Goal: Task Accomplishment & Management: Manage account settings

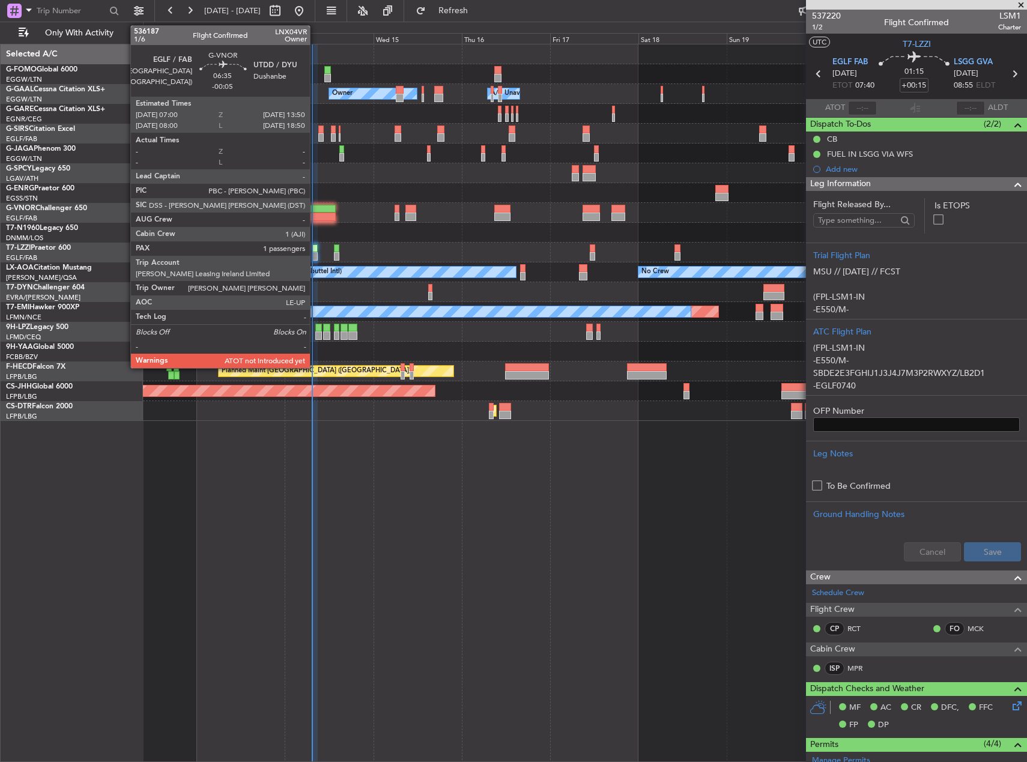
click at [315, 211] on div at bounding box center [322, 209] width 25 height 8
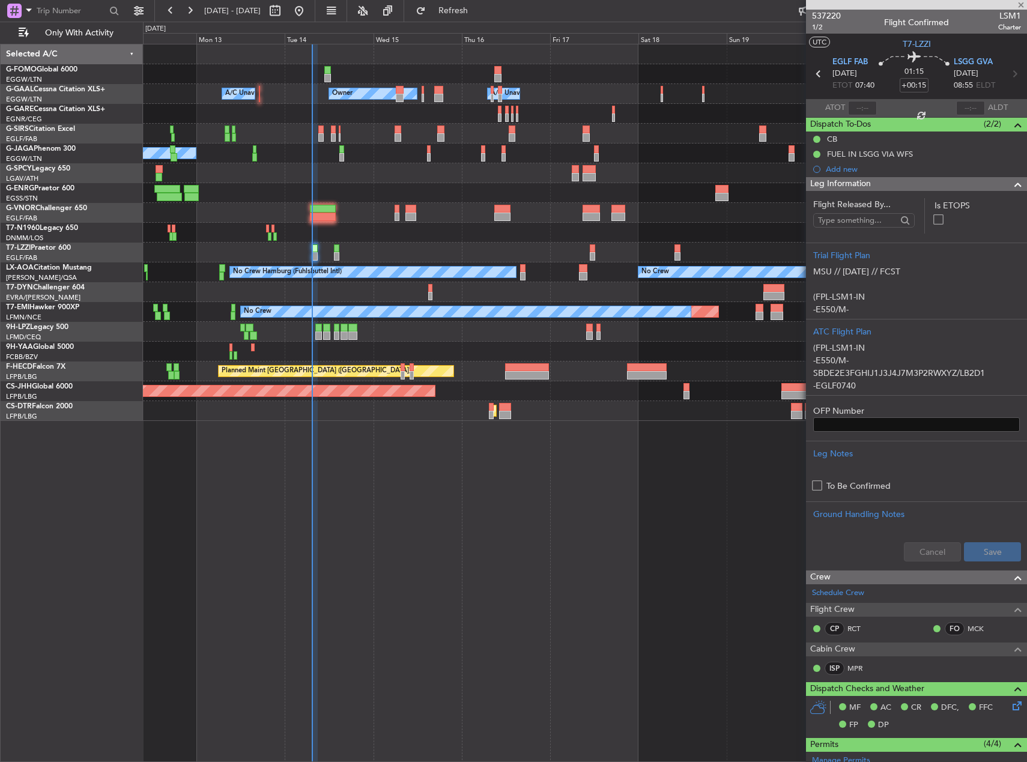
type input "-00:05"
type input "1"
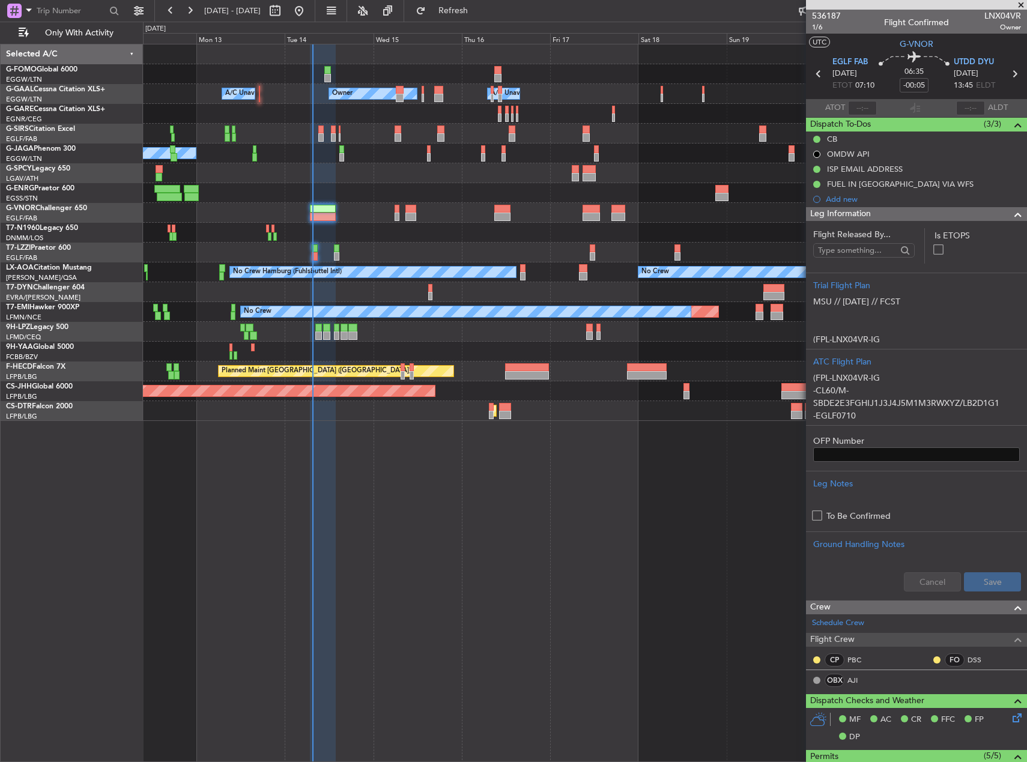
click at [356, 490] on div "Owner A/C Unavailable Owner A/C Unavailable Planned Maint [GEOGRAPHIC_DATA] ([G…" at bounding box center [585, 403] width 884 height 719
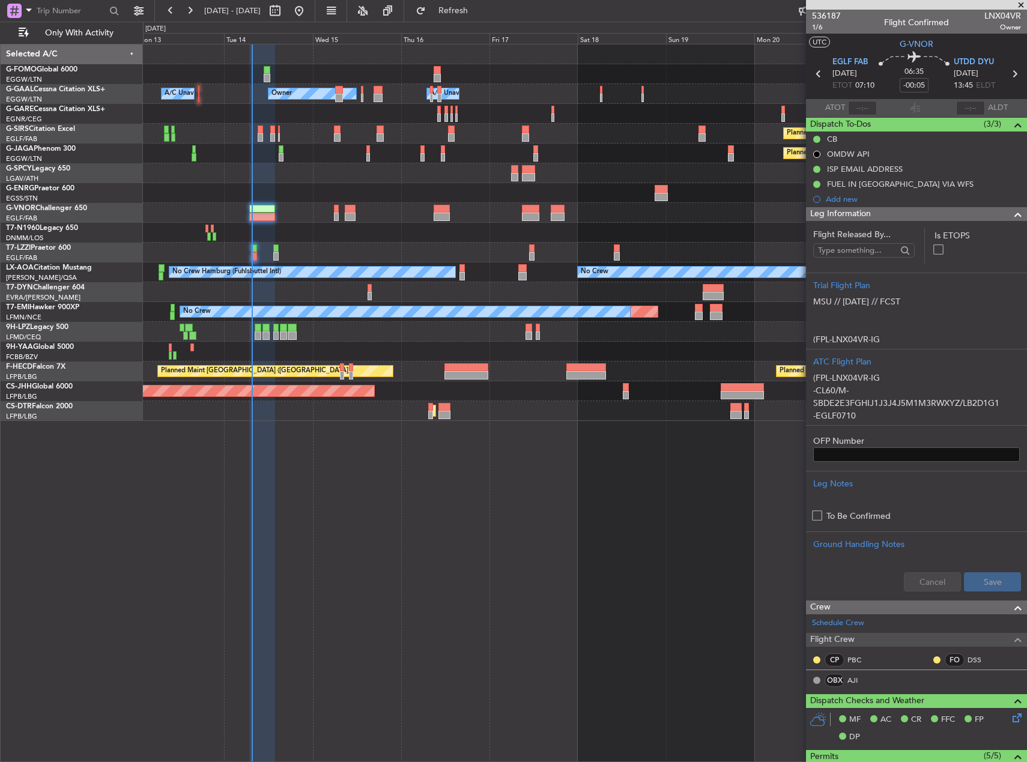
click at [539, 485] on div "Owner A/C Unavailable Owner A/C Unavailable Owner Planned Maint [GEOGRAPHIC_DAT…" at bounding box center [585, 403] width 884 height 719
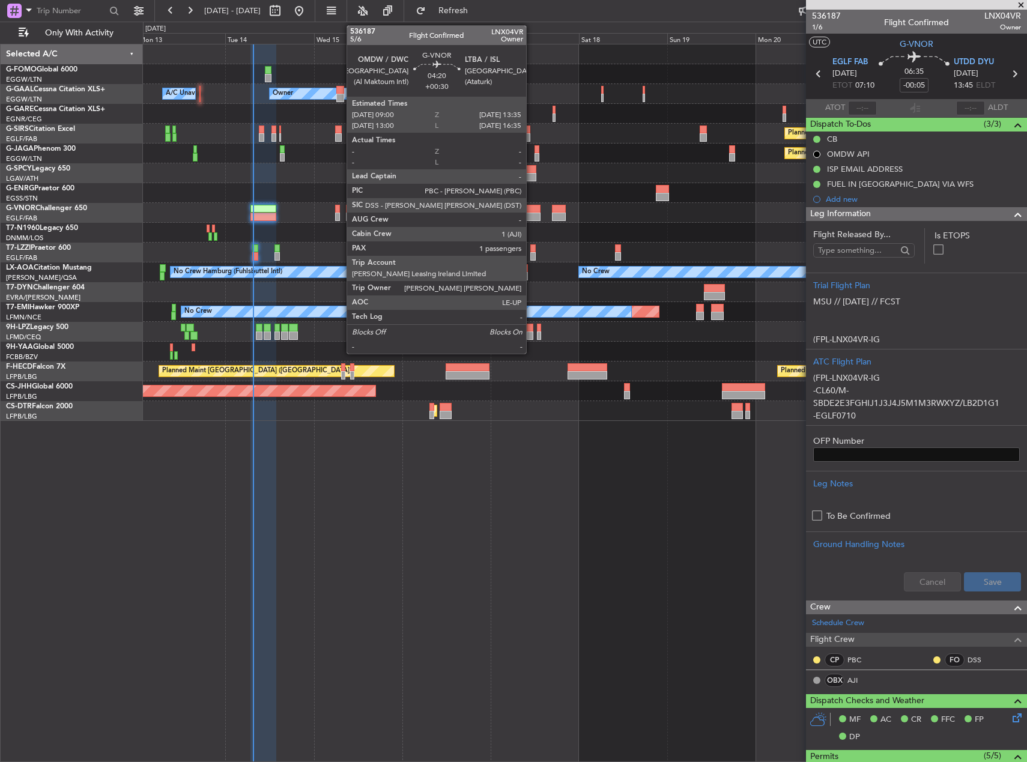
click at [532, 210] on div at bounding box center [531, 209] width 17 height 8
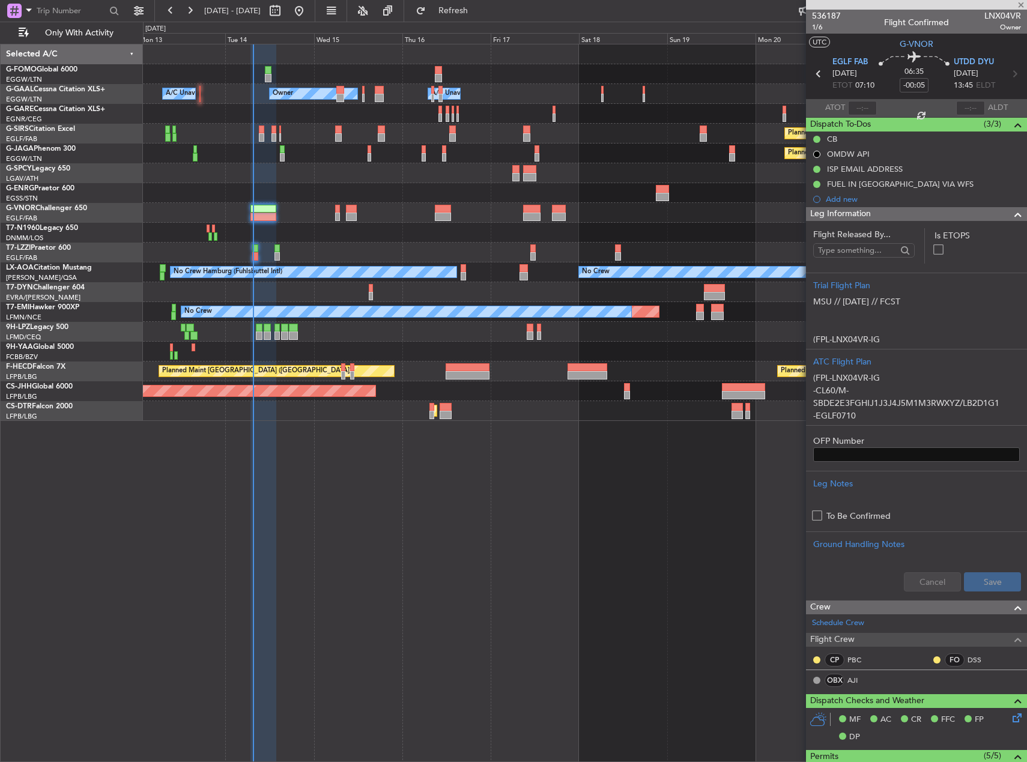
type input "+00:30"
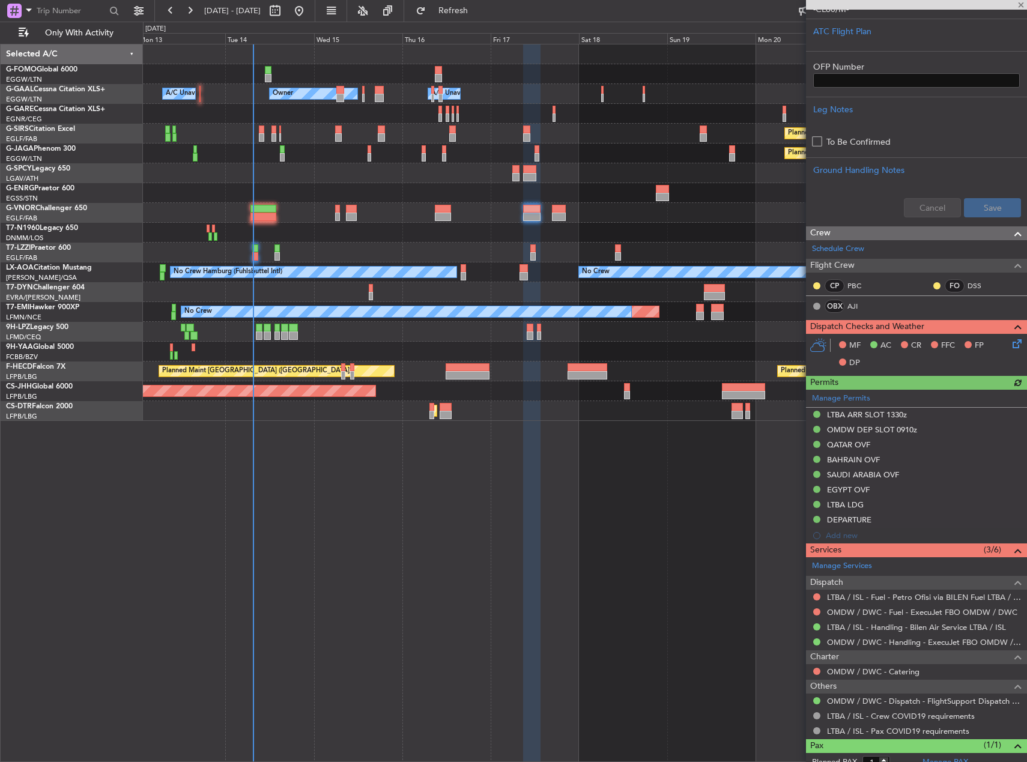
scroll to position [353, 0]
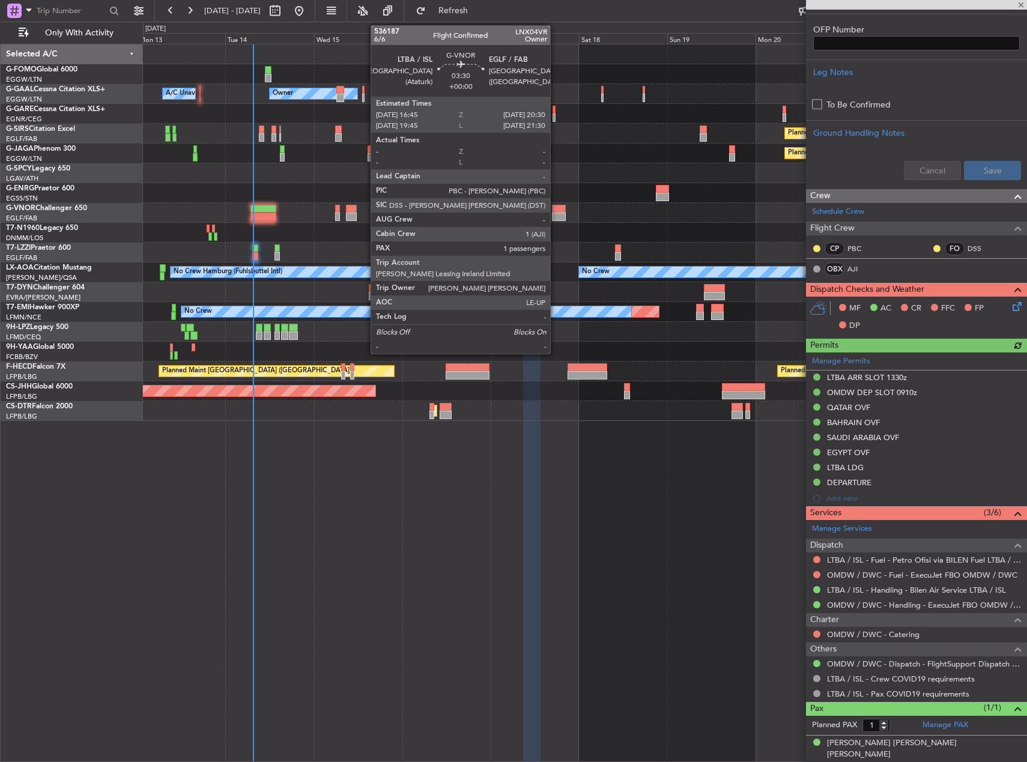
click at [556, 211] on div at bounding box center [559, 209] width 14 height 8
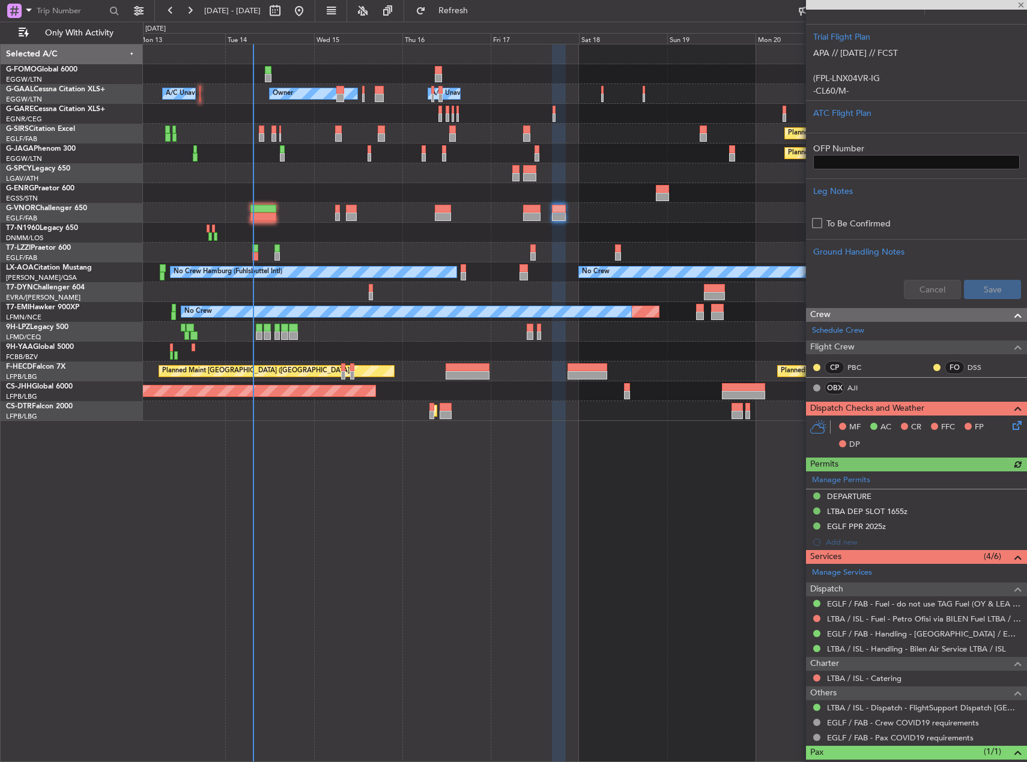
scroll to position [263, 0]
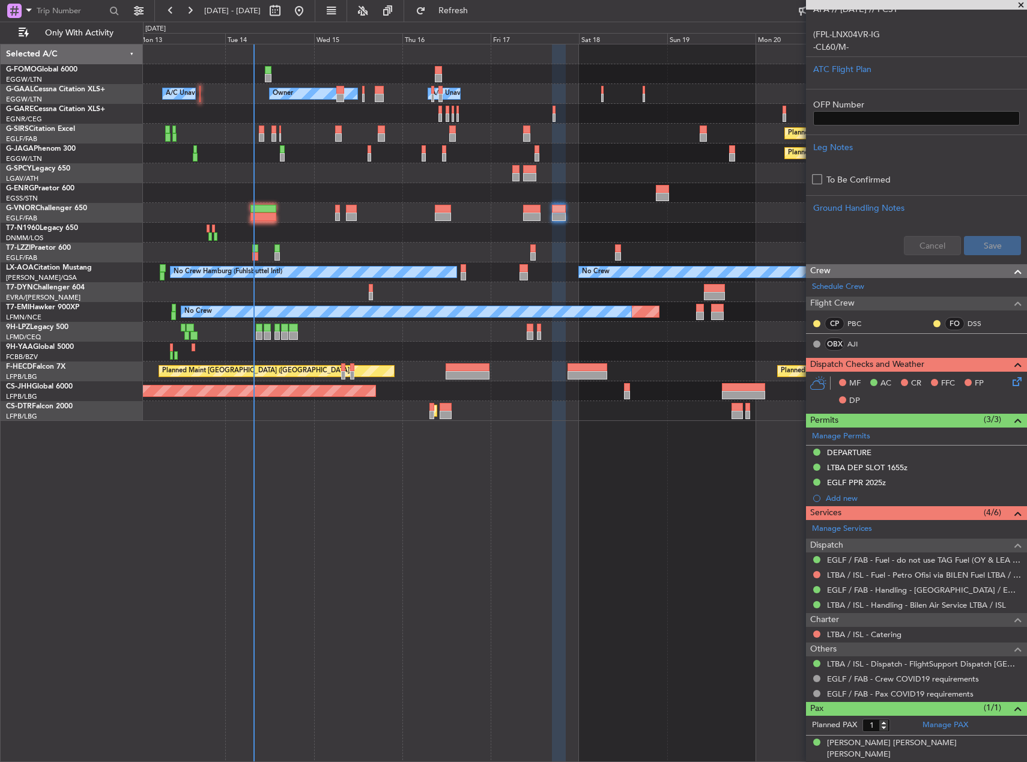
click at [552, 464] on div at bounding box center [559, 403] width 14 height 719
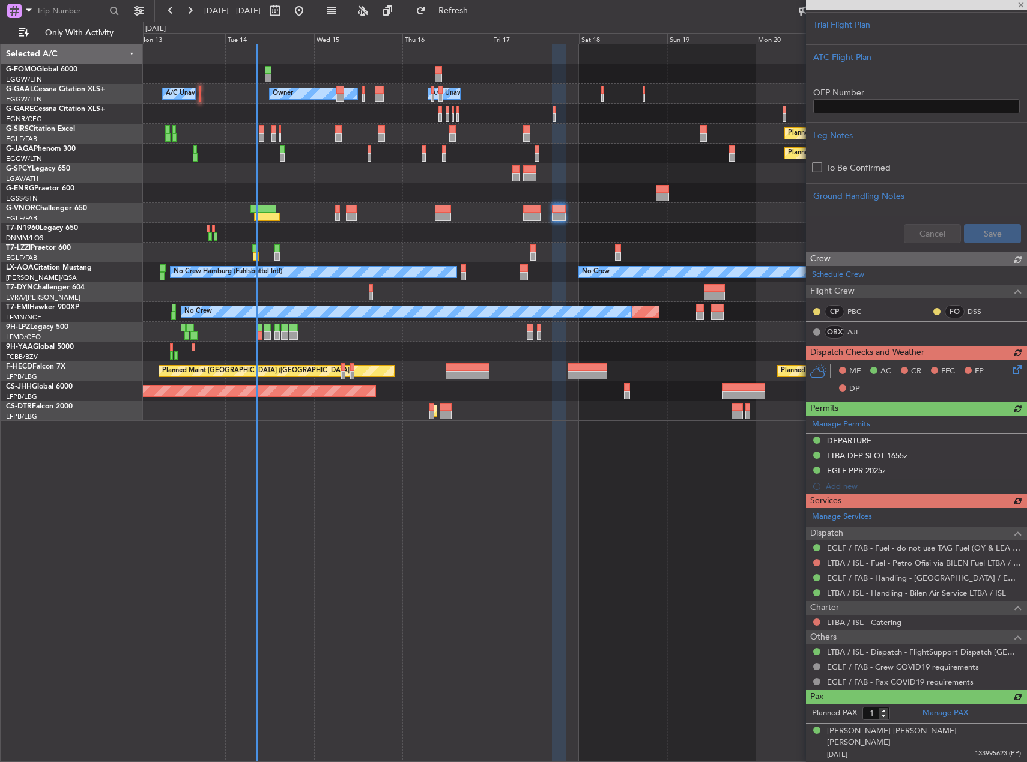
scroll to position [214, 0]
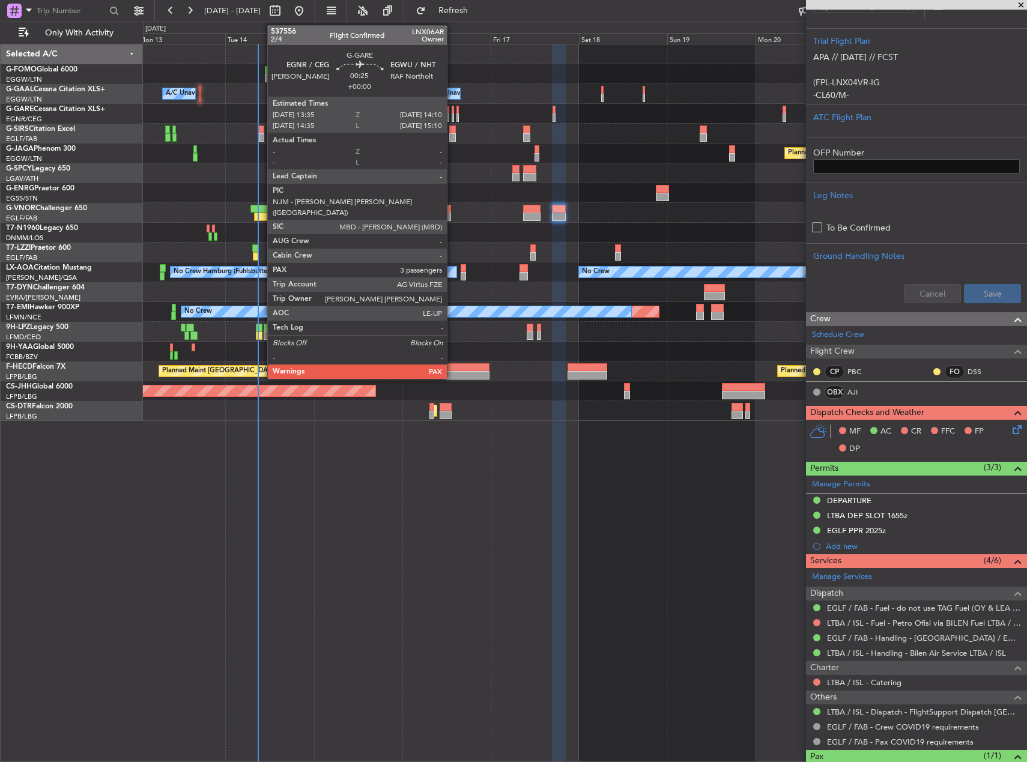
click at [452, 117] on div at bounding box center [453, 118] width 2 height 8
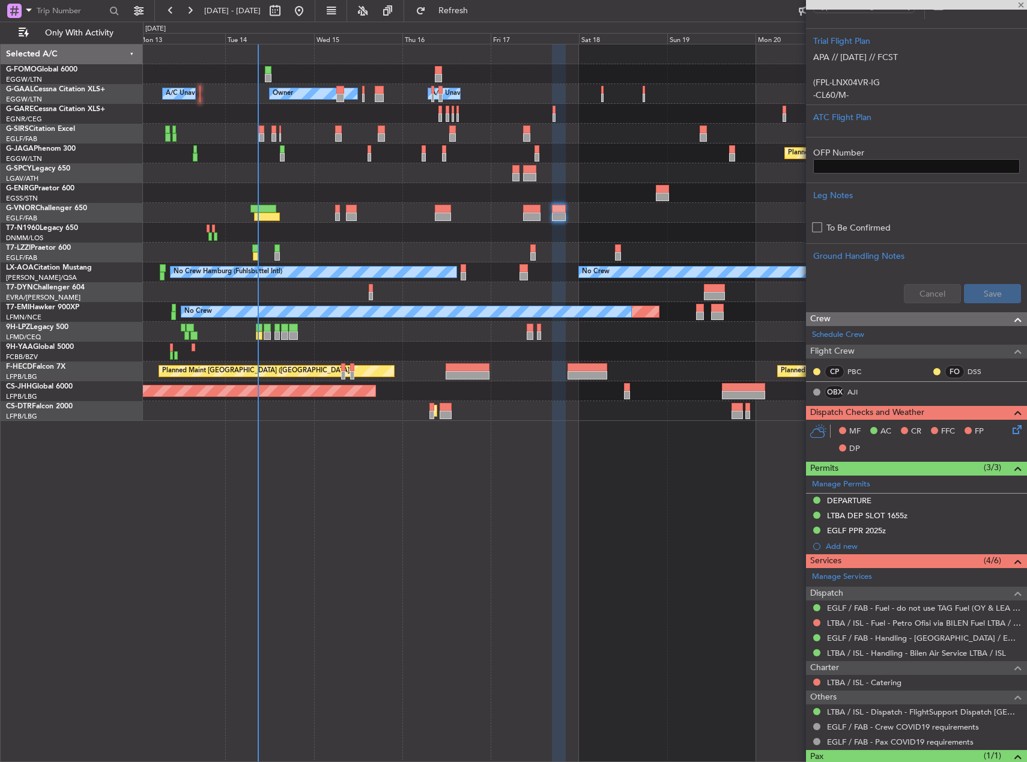
type input "3"
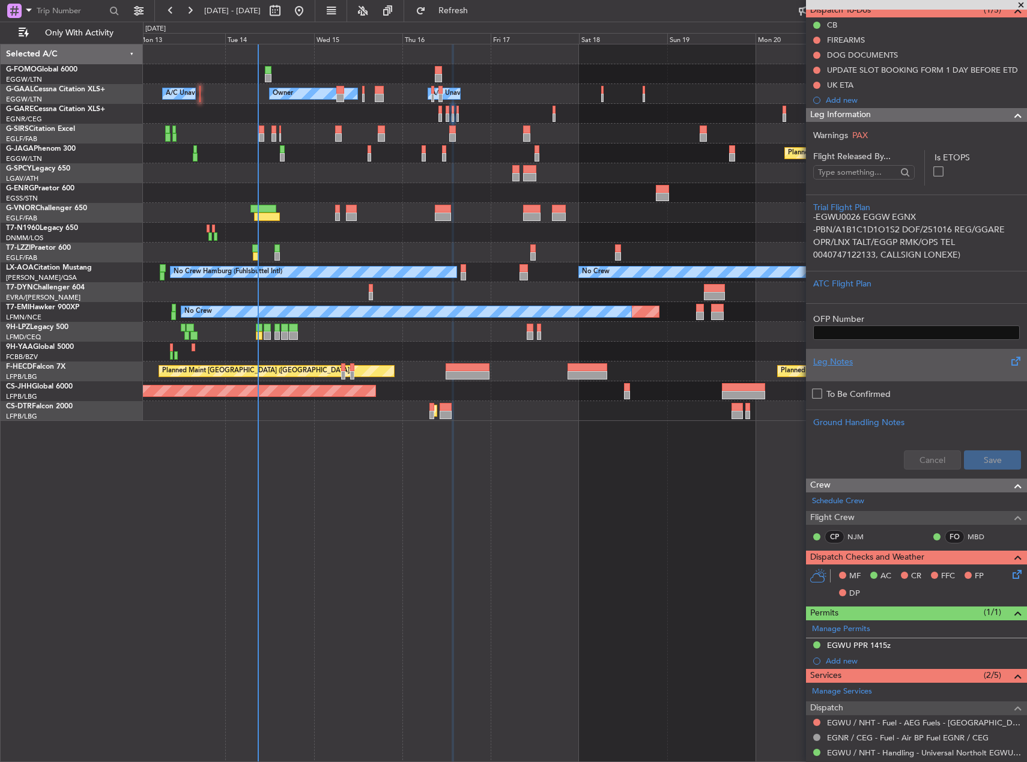
scroll to position [180, 0]
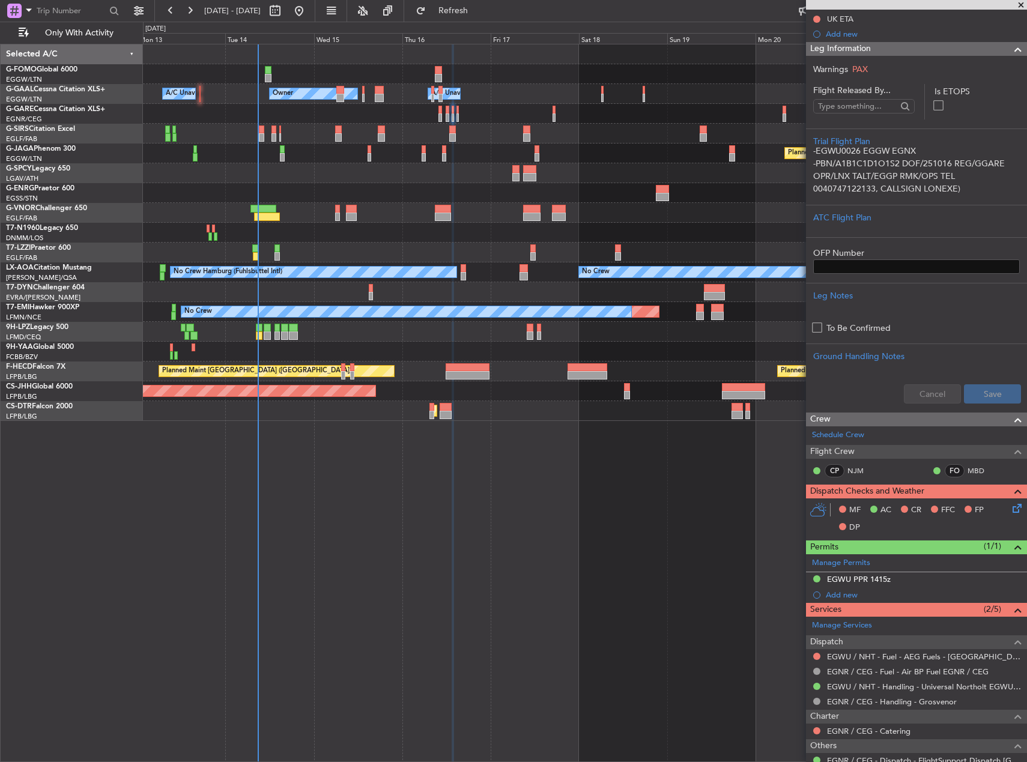
drag, startPoint x: 858, startPoint y: 579, endPoint x: 865, endPoint y: 579, distance: 7.2
click at [858, 579] on div "EGWU PPR 1415z" at bounding box center [859, 579] width 64 height 10
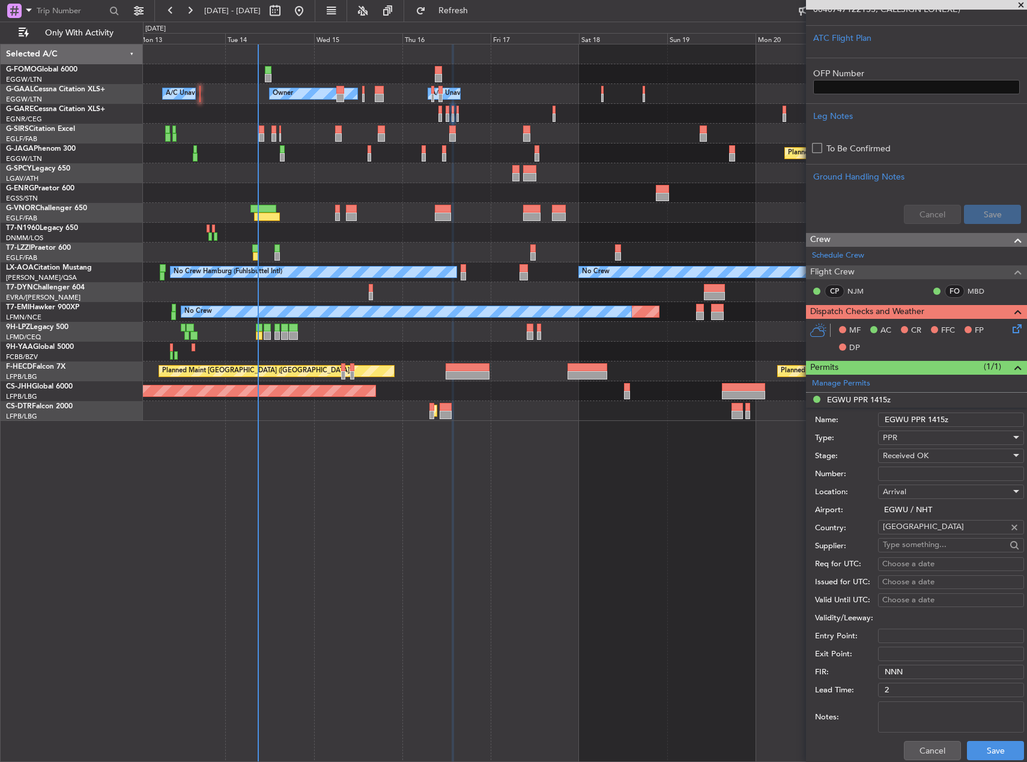
scroll to position [360, 0]
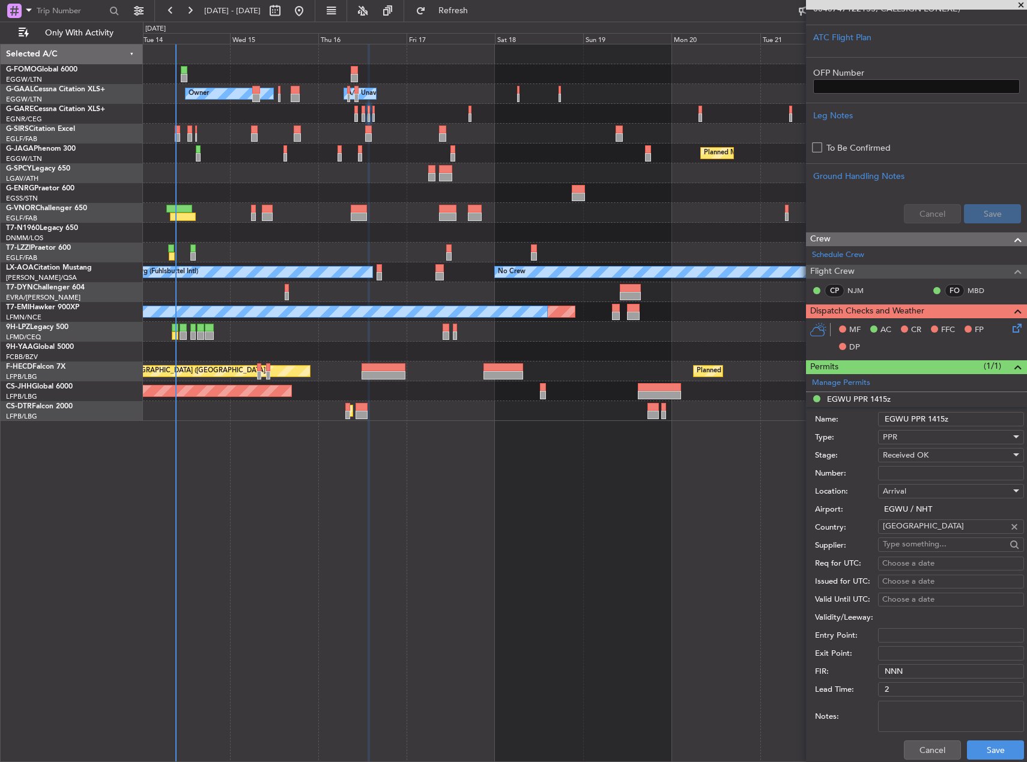
click at [446, 464] on div "Owner Owner A/C Unavailable A/C Unavailable Owner Planned Maint [GEOGRAPHIC_DAT…" at bounding box center [585, 403] width 884 height 719
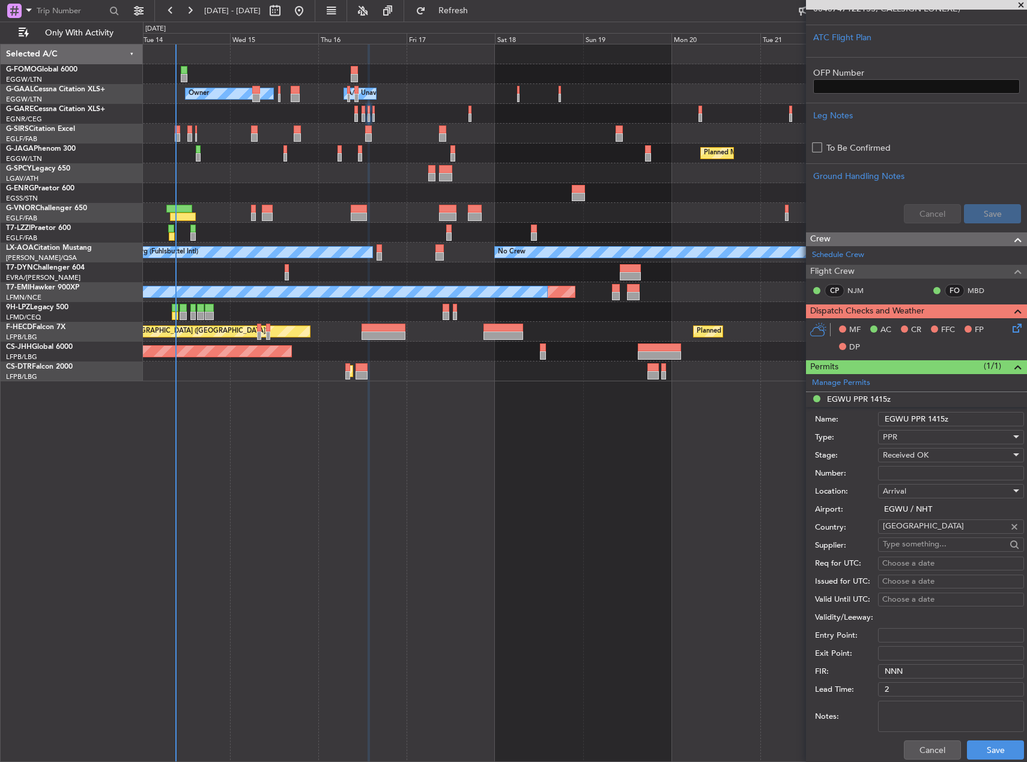
click at [632, 500] on div "Owner Owner A/C Unavailable A/C Unavailable Owner Planned Maint [GEOGRAPHIC_DAT…" at bounding box center [585, 403] width 884 height 719
click at [913, 742] on button "Cancel" at bounding box center [932, 750] width 57 height 19
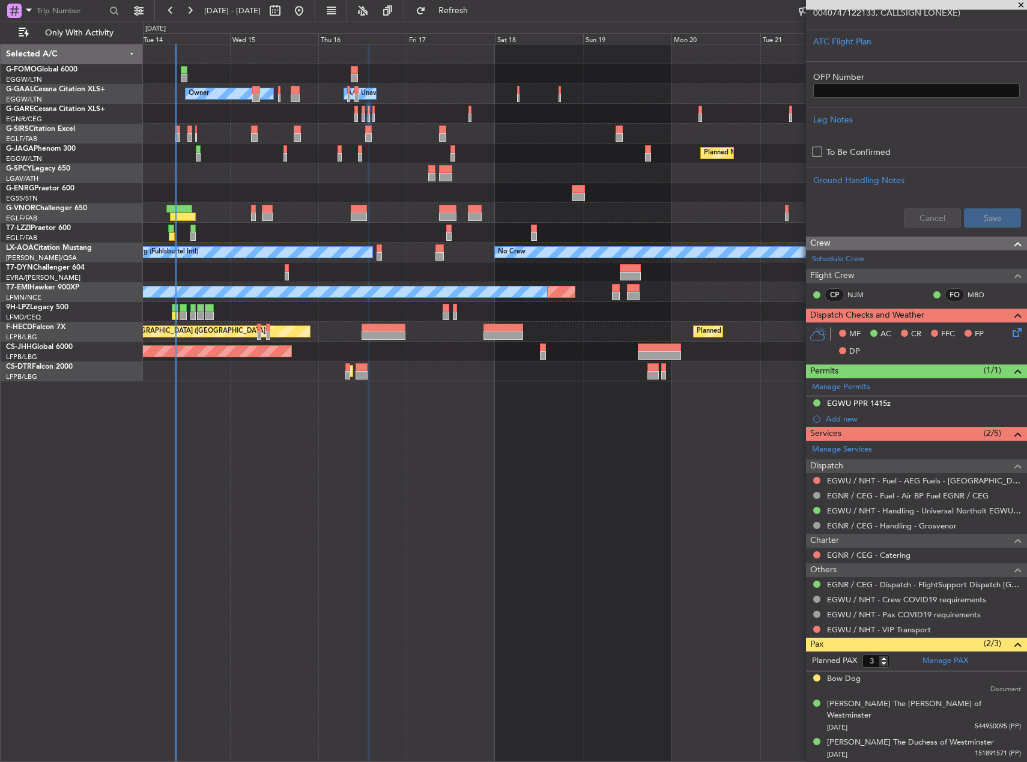
scroll to position [344, 0]
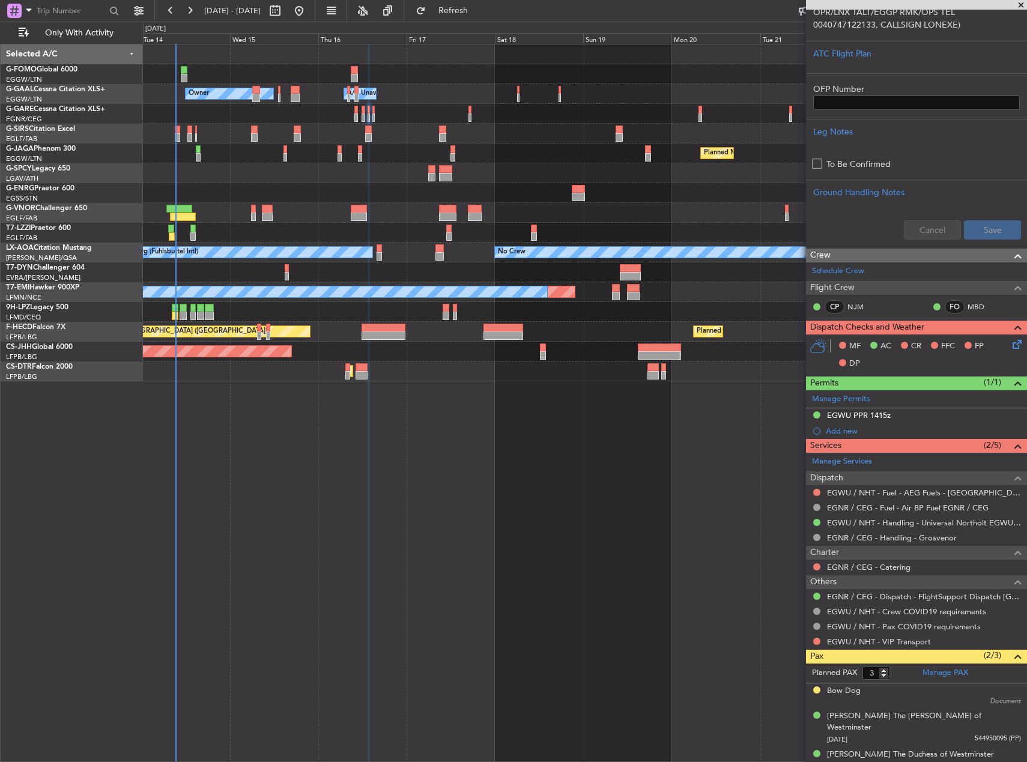
click at [677, 619] on div "Owner Owner A/C Unavailable A/C Unavailable Owner Planned Maint [GEOGRAPHIC_DAT…" at bounding box center [585, 403] width 884 height 719
click at [593, 464] on div "Owner Owner A/C Unavailable A/C Unavailable Owner Planned Maint [GEOGRAPHIC_DAT…" at bounding box center [585, 403] width 884 height 719
click at [631, 483] on div "Owner A/C Unavailable Owner A/C Unavailable Owner Planned Maint [GEOGRAPHIC_DAT…" at bounding box center [585, 403] width 884 height 719
click at [444, 493] on div "Owner Owner A/C Unavailable A/C Unavailable Owner Planned Maint [GEOGRAPHIC_DAT…" at bounding box center [585, 403] width 884 height 719
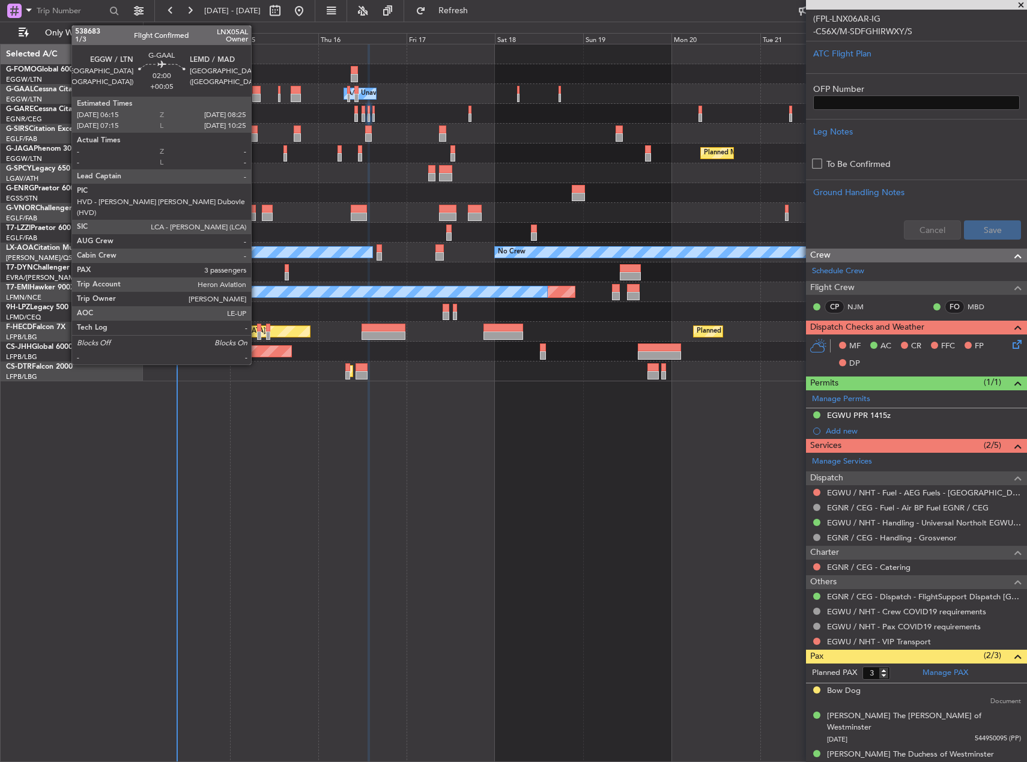
click at [257, 94] on div at bounding box center [256, 98] width 8 height 8
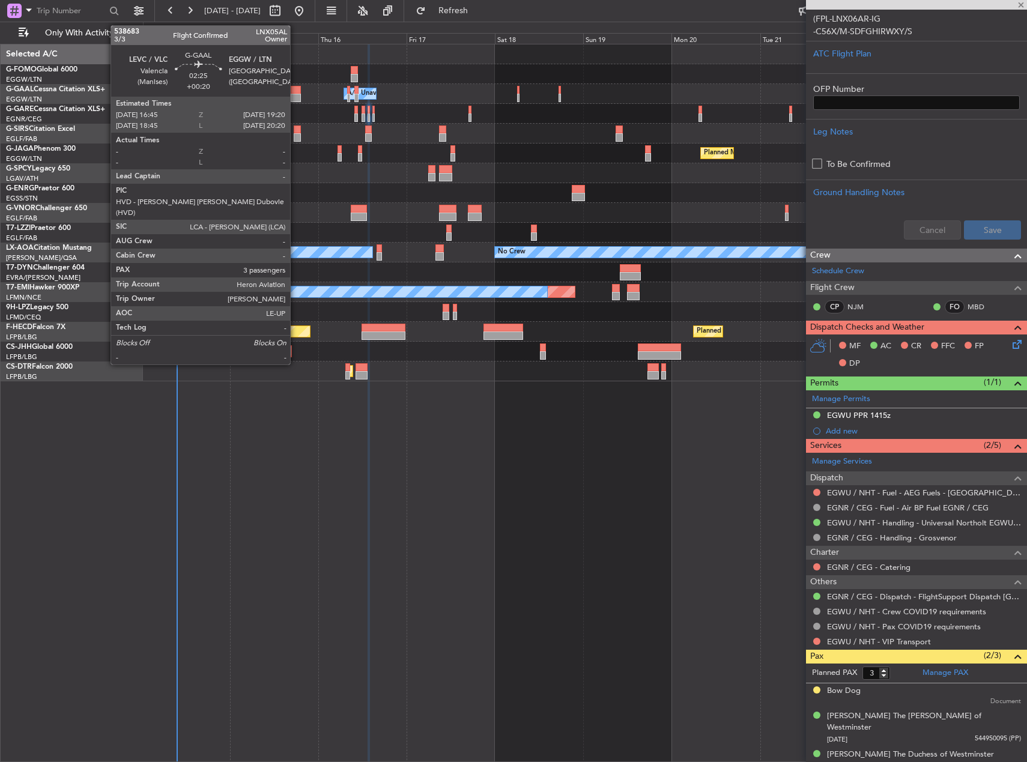
type input "+00:05"
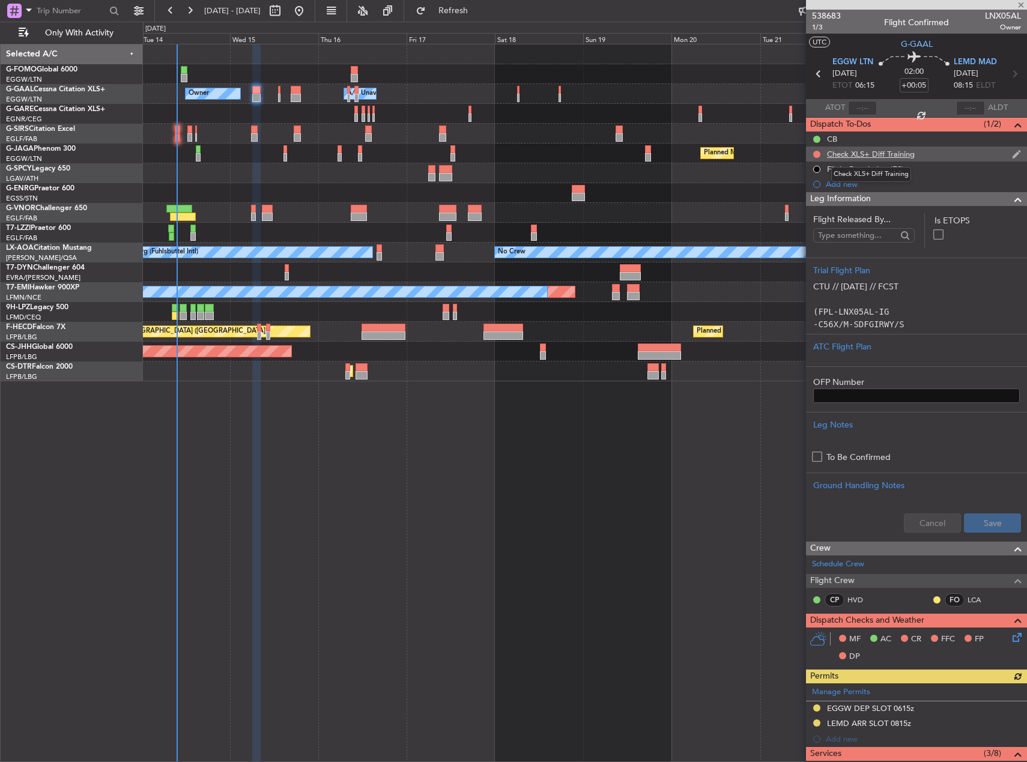
click at [843, 154] on div "Check XLS+ Diff Training" at bounding box center [871, 154] width 88 height 10
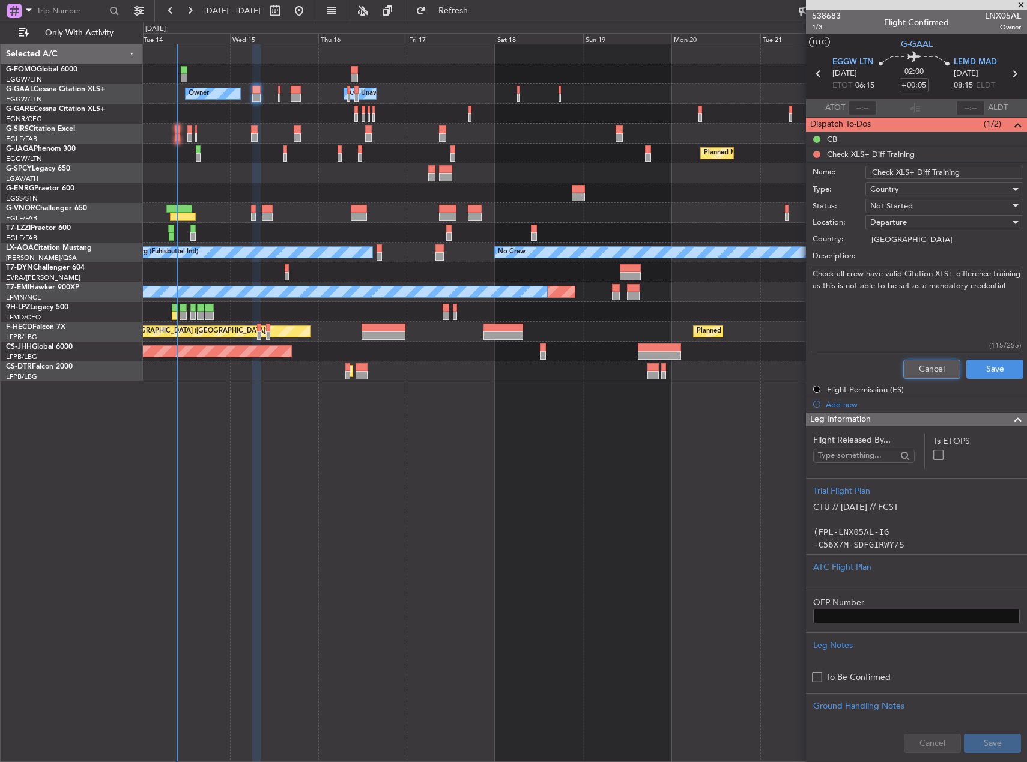
click at [907, 365] on button "Cancel" at bounding box center [932, 369] width 57 height 19
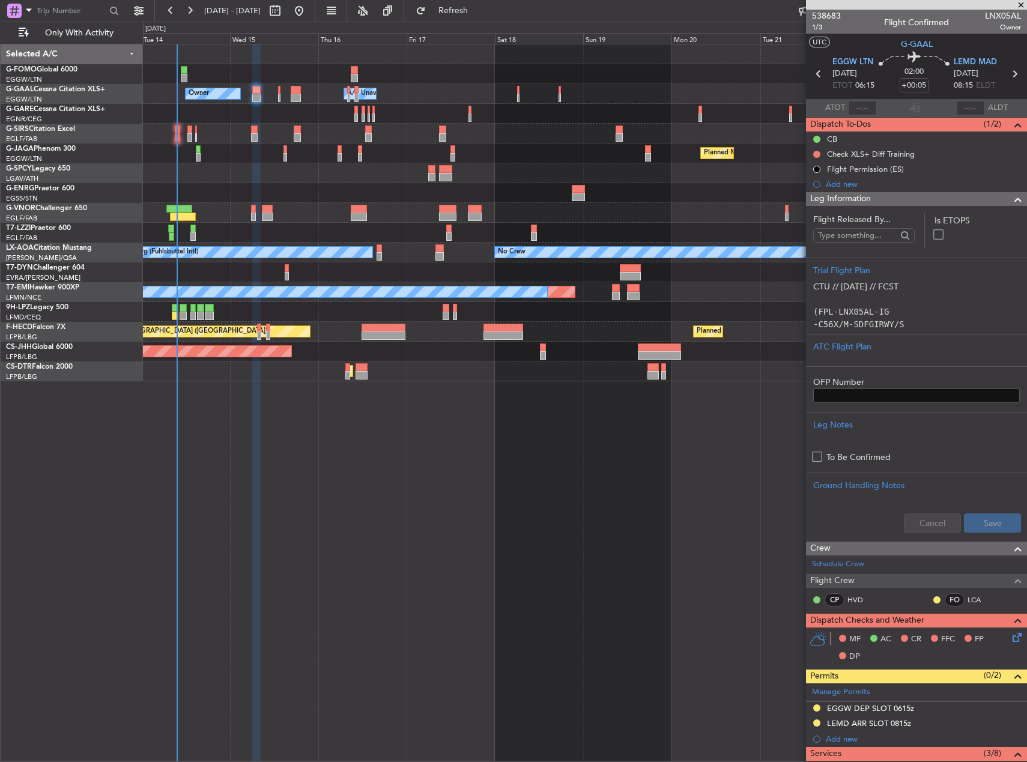
click at [660, 176] on div at bounding box center [585, 173] width 884 height 20
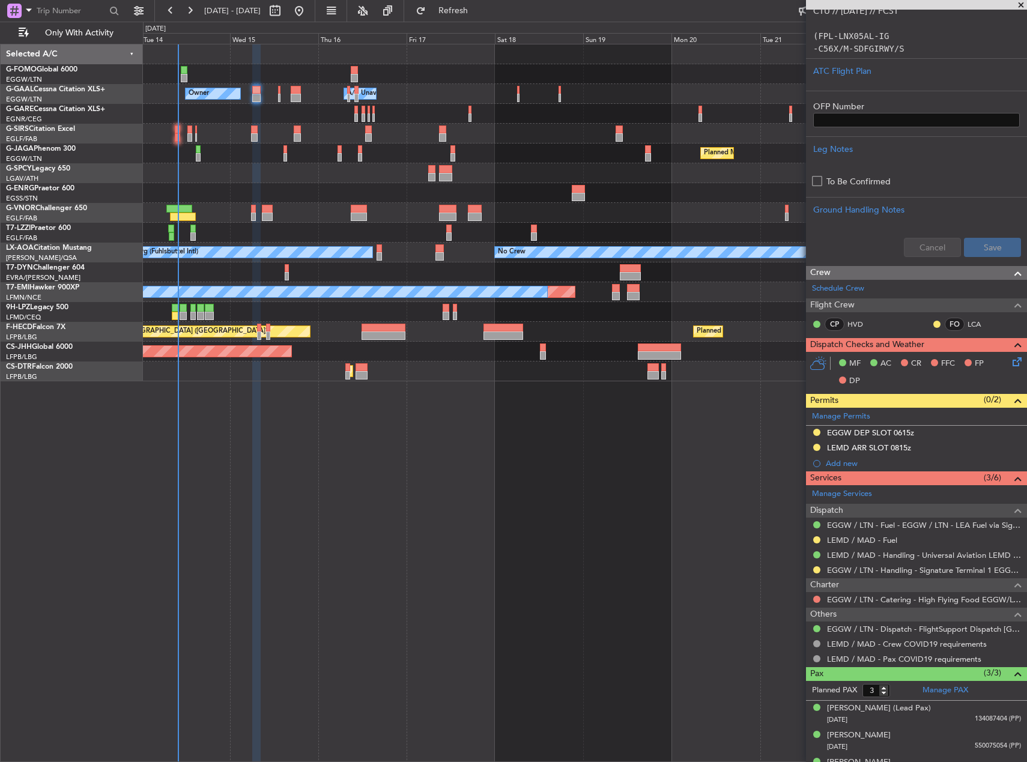
scroll to position [295, 0]
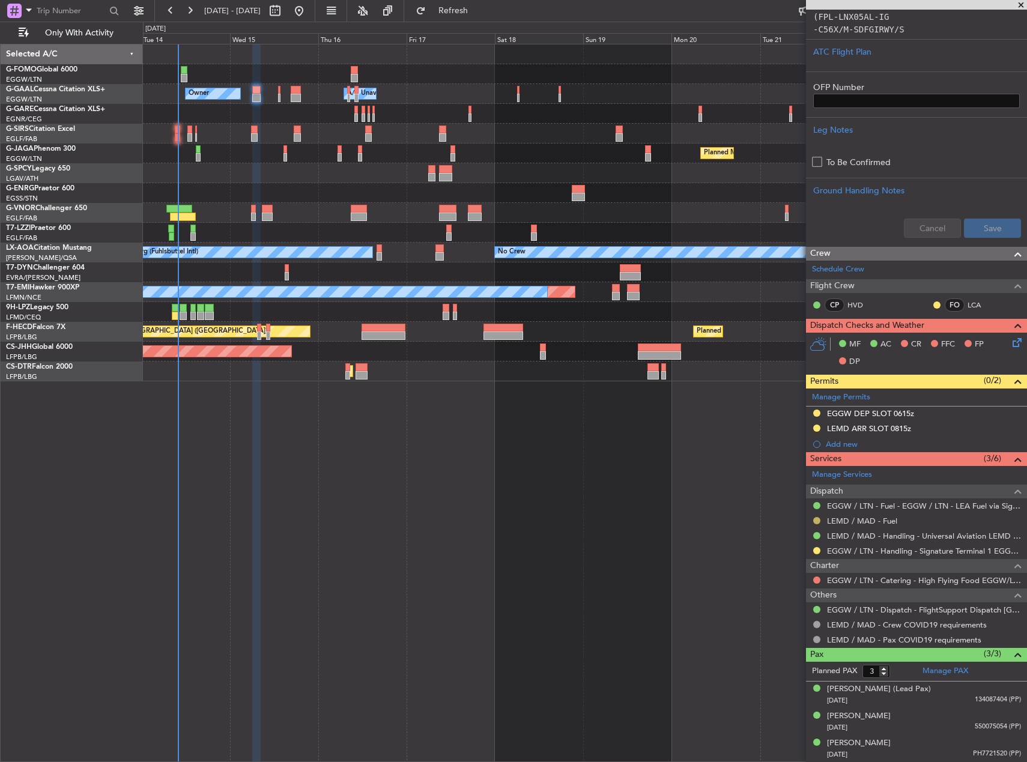
click at [816, 521] on button at bounding box center [816, 520] width 7 height 7
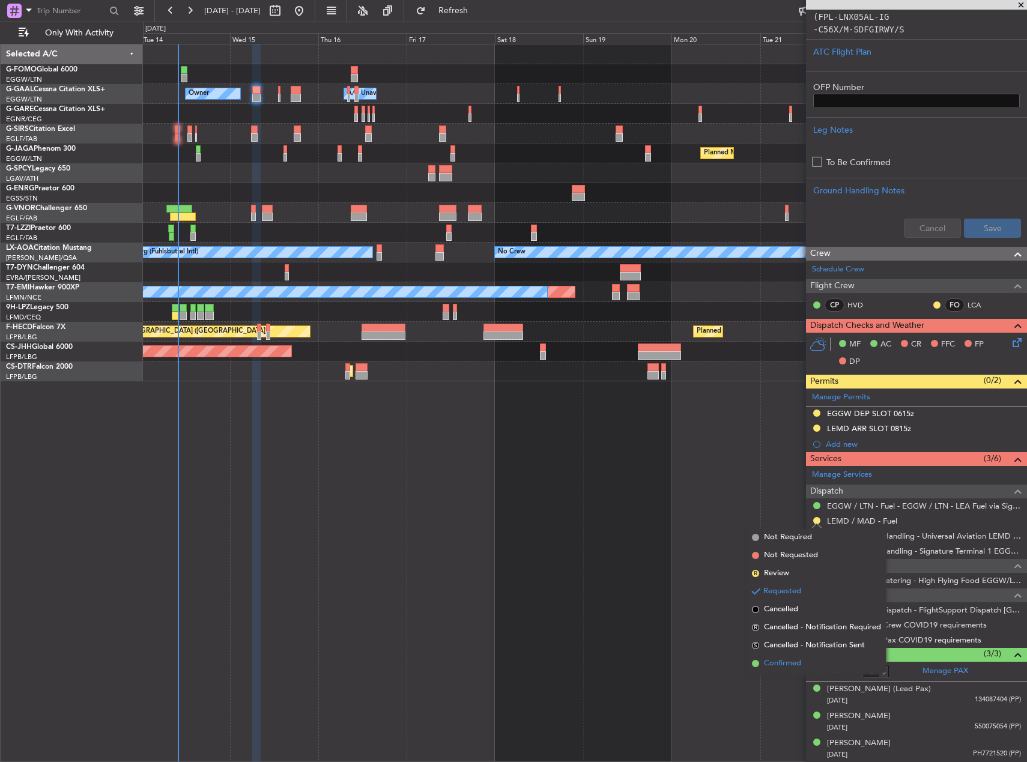
click at [814, 663] on li "Confirmed" at bounding box center [816, 664] width 139 height 18
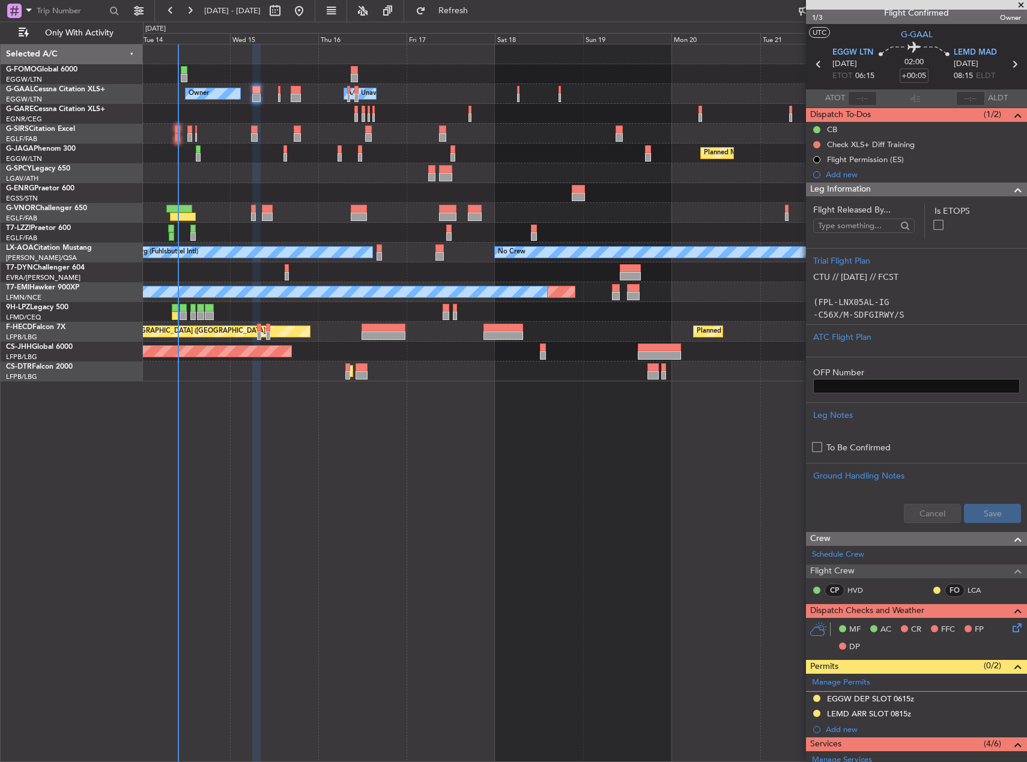
scroll to position [0, 0]
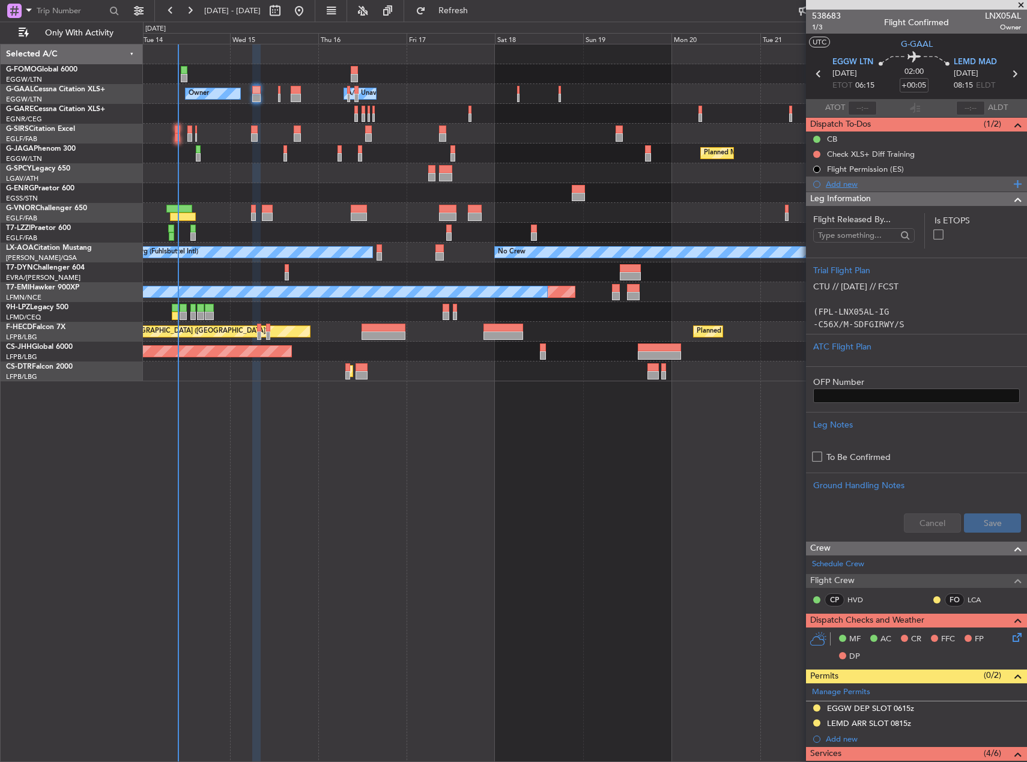
click at [845, 180] on div "Add new" at bounding box center [918, 184] width 184 height 10
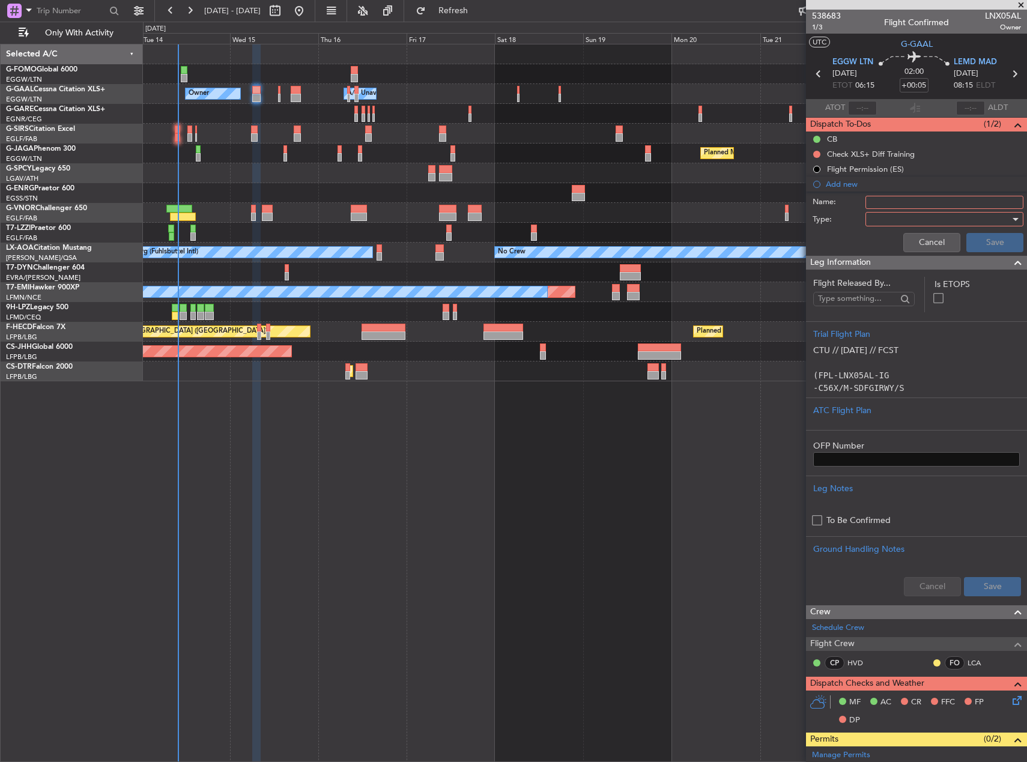
click at [916, 204] on input "Name:" at bounding box center [945, 202] width 158 height 13
type input "LEMD FUEL VIA WFS"
click at [929, 217] on div at bounding box center [941, 219] width 140 height 18
click at [934, 242] on span "Generic" at bounding box center [939, 244] width 141 height 18
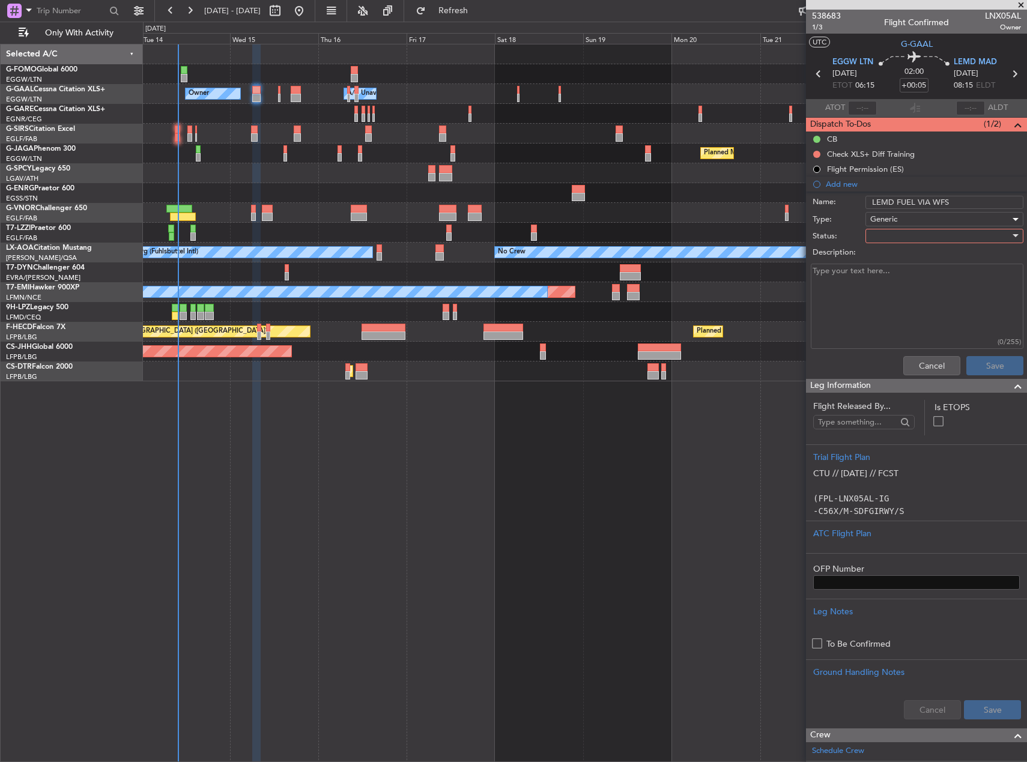
click at [931, 245] on div "Description:" at bounding box center [916, 253] width 233 height 17
click at [929, 241] on div at bounding box center [941, 236] width 140 height 18
click at [943, 303] on span "Completed" at bounding box center [939, 296] width 141 height 18
click at [983, 359] on button "Save" at bounding box center [995, 365] width 57 height 19
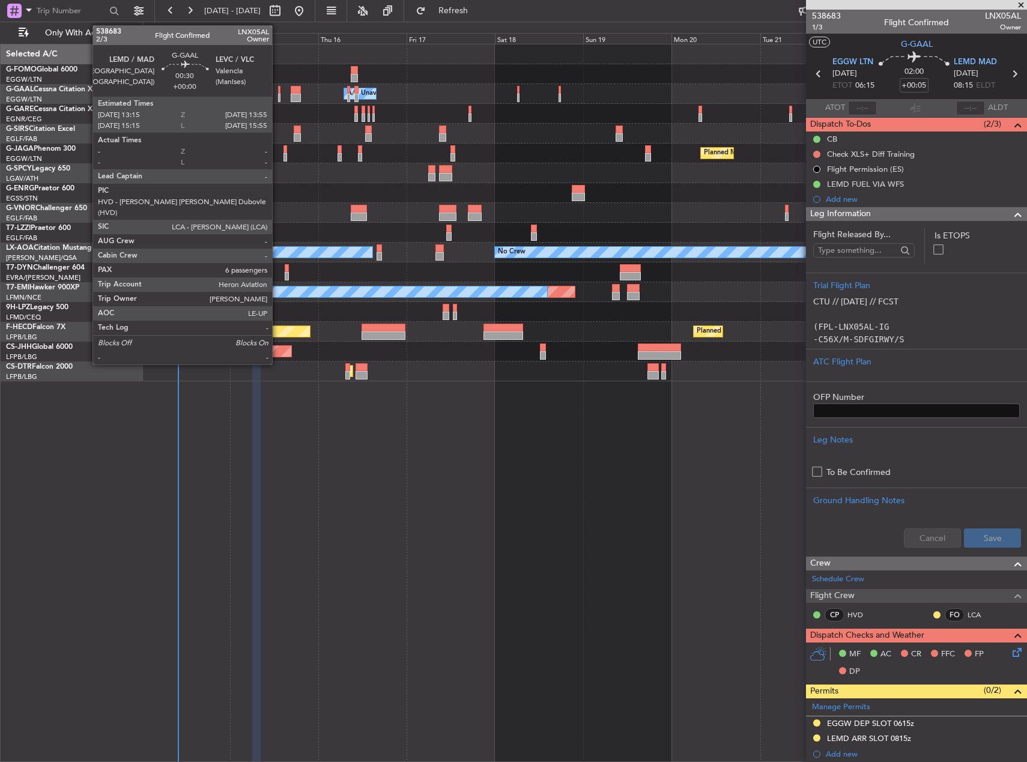
click at [278, 94] on div at bounding box center [279, 98] width 3 height 8
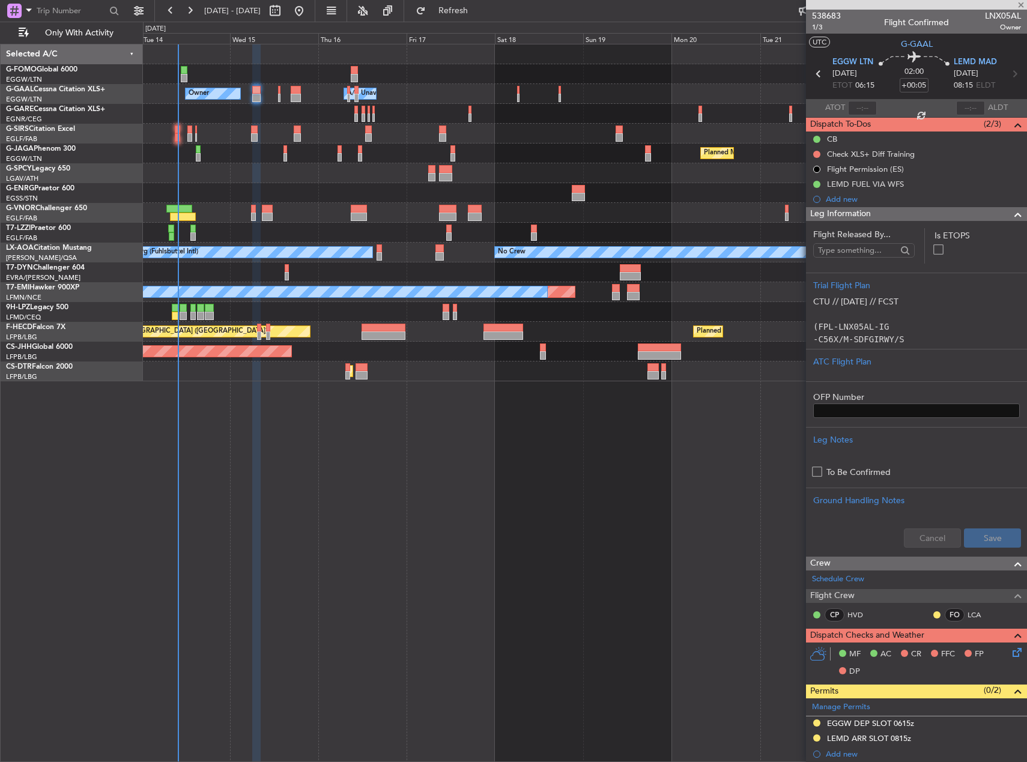
type input "6"
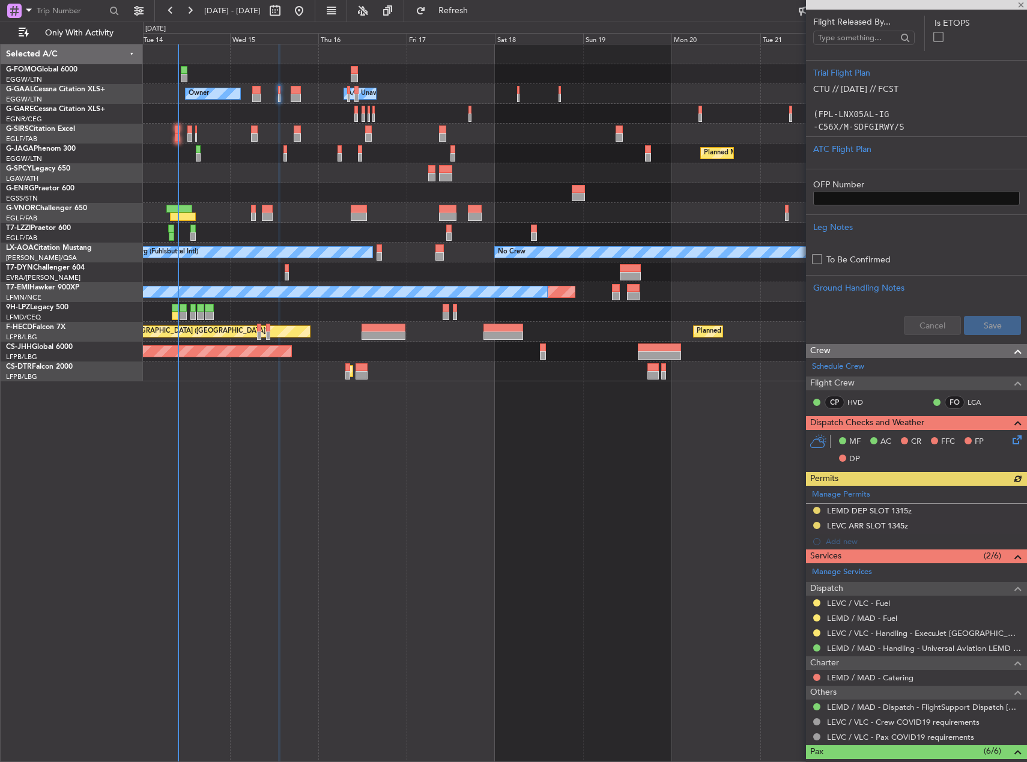
scroll to position [300, 0]
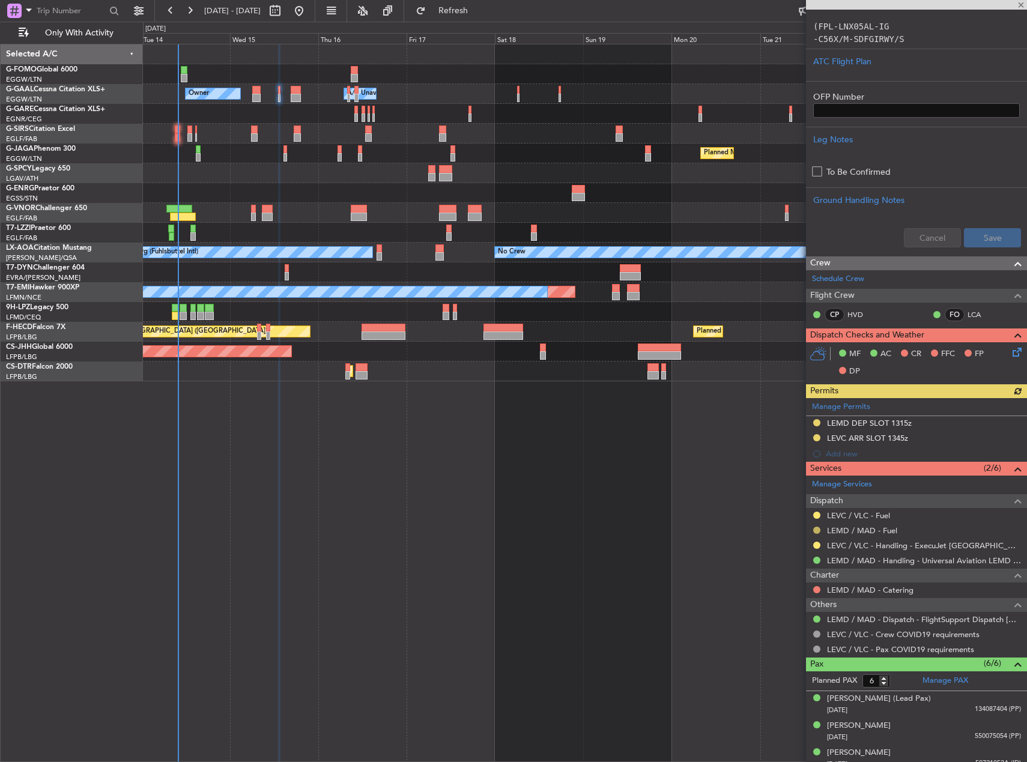
click at [820, 529] on button at bounding box center [816, 530] width 7 height 7
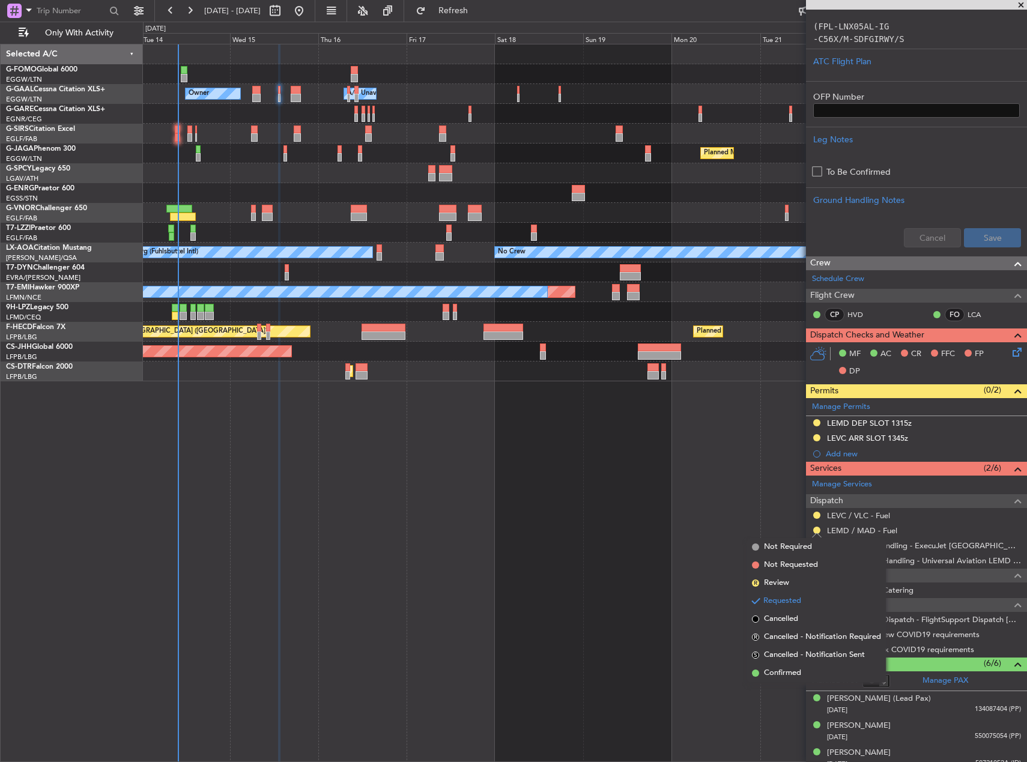
drag, startPoint x: 814, startPoint y: 679, endPoint x: 828, endPoint y: 603, distance: 77.5
click at [814, 678] on li "Confirmed" at bounding box center [816, 673] width 139 height 18
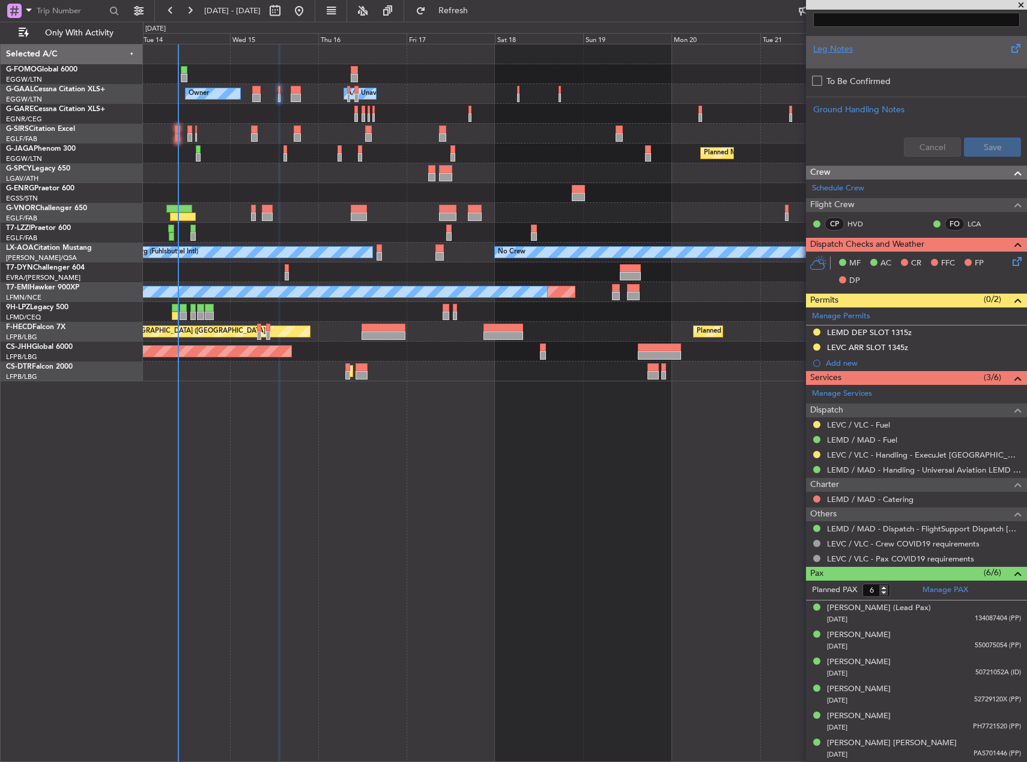
scroll to position [0, 0]
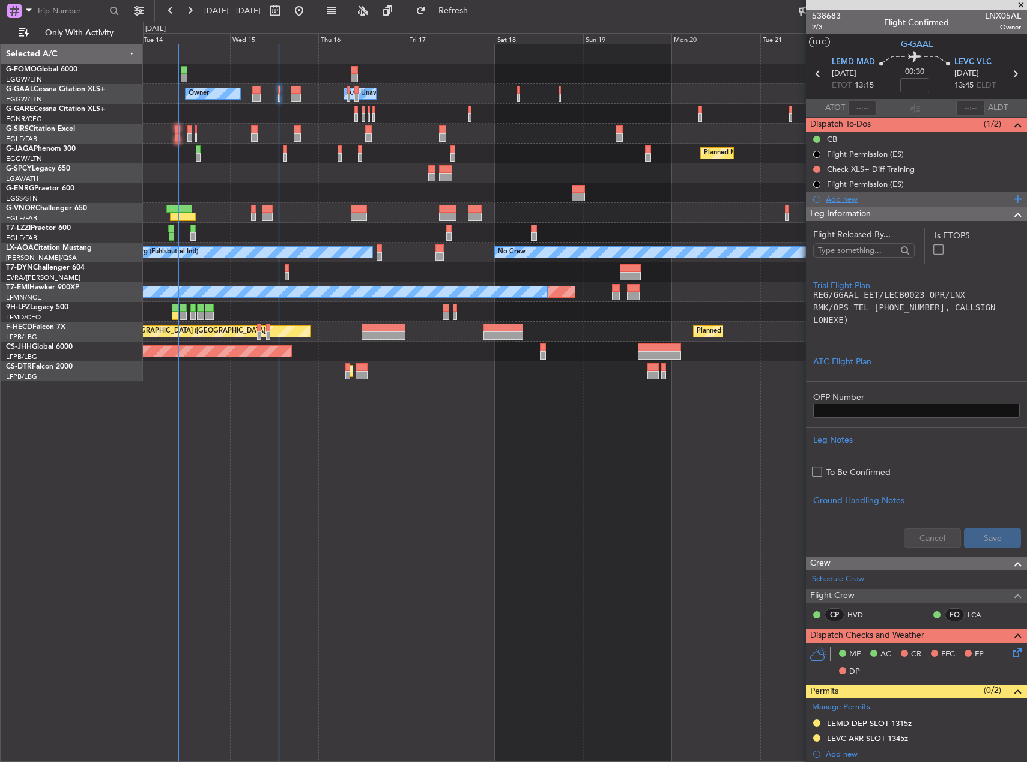
click at [852, 202] on div "Add new" at bounding box center [918, 199] width 184 height 10
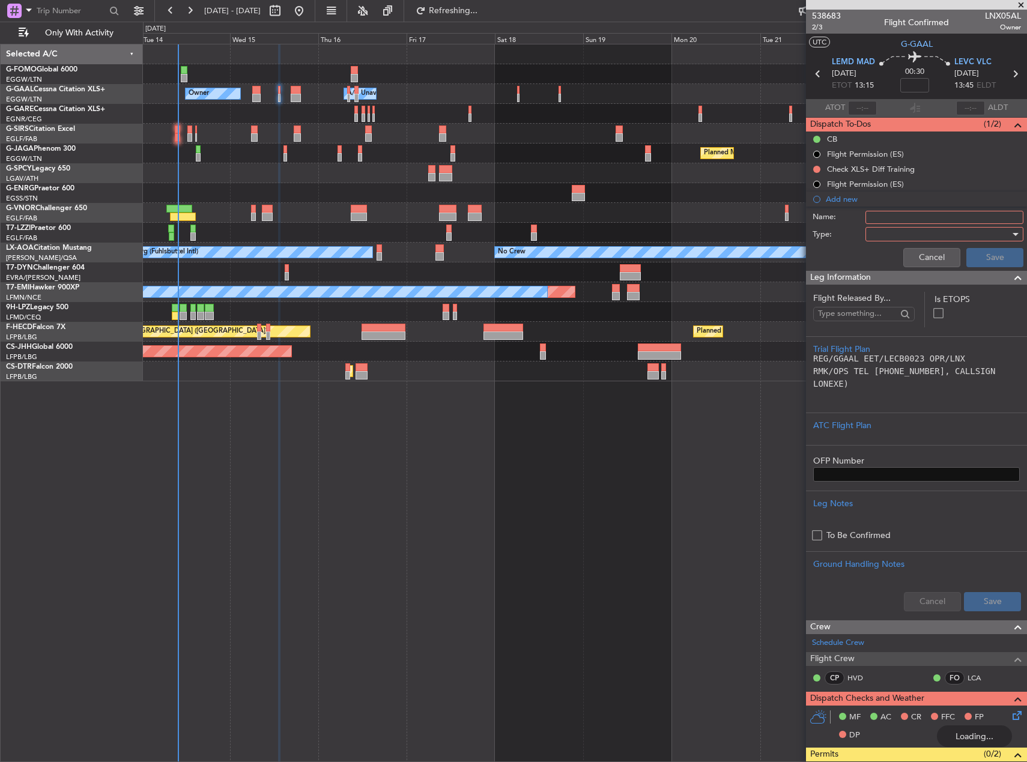
click at [894, 222] on input "Name:" at bounding box center [945, 217] width 158 height 13
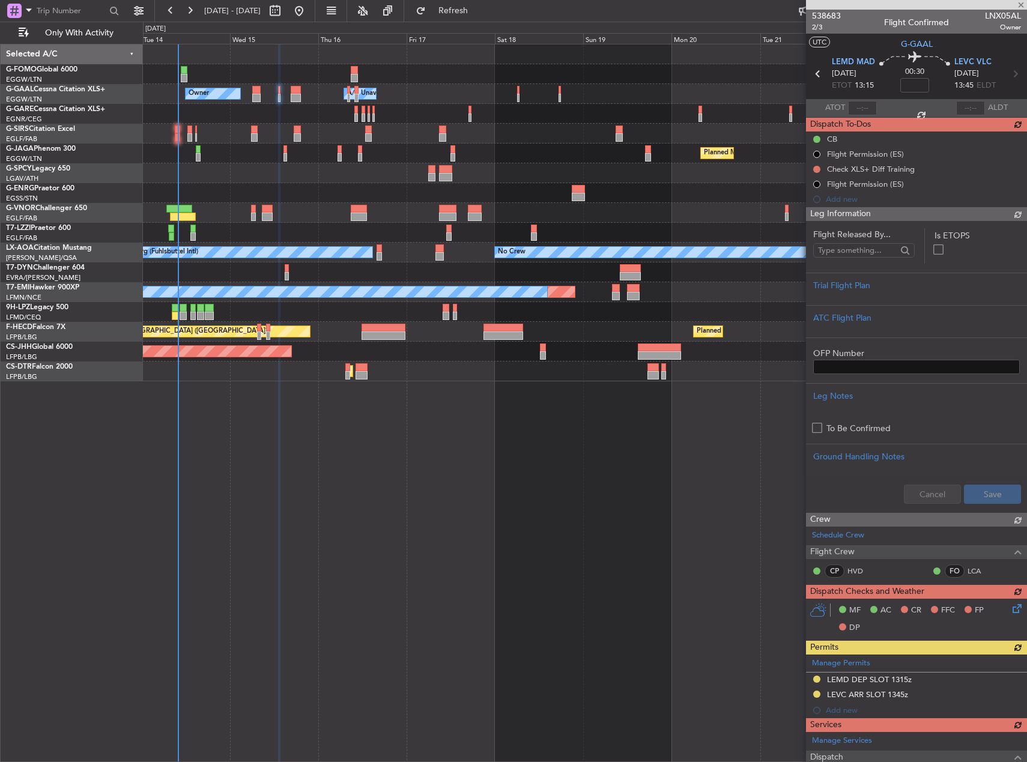
click at [771, 457] on div "Owner A/C Unavailable Owner A/C Unavailable Owner Planned Maint Paris (Le Bourg…" at bounding box center [585, 403] width 884 height 719
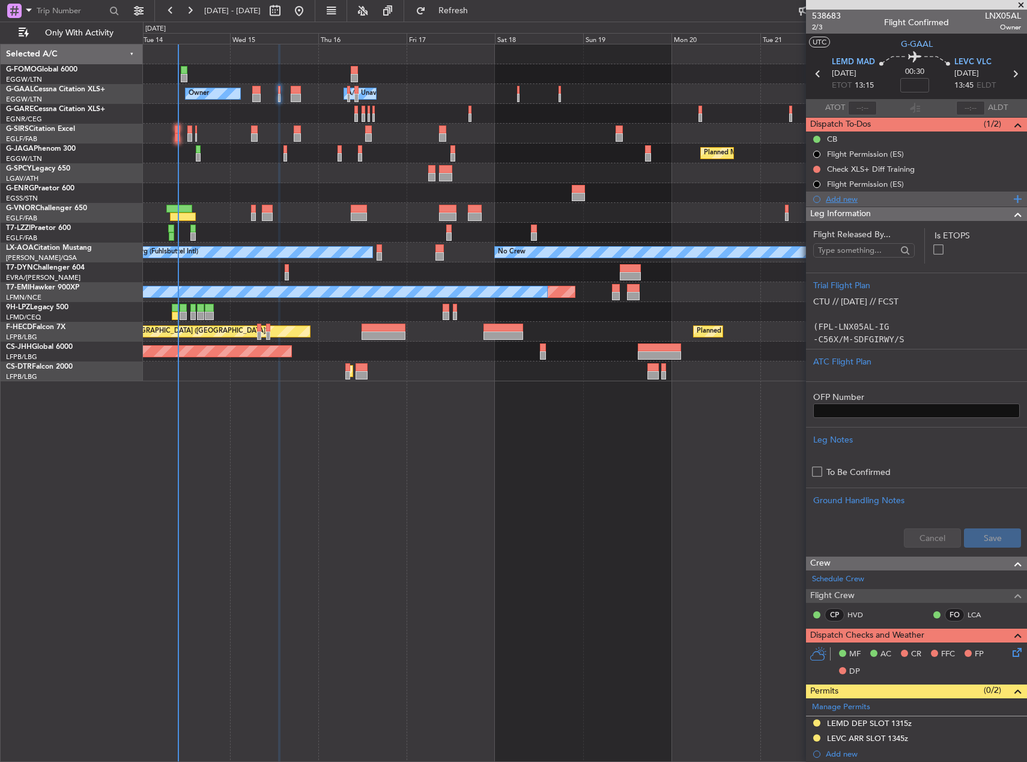
click at [834, 201] on div "Add new" at bounding box center [918, 199] width 184 height 10
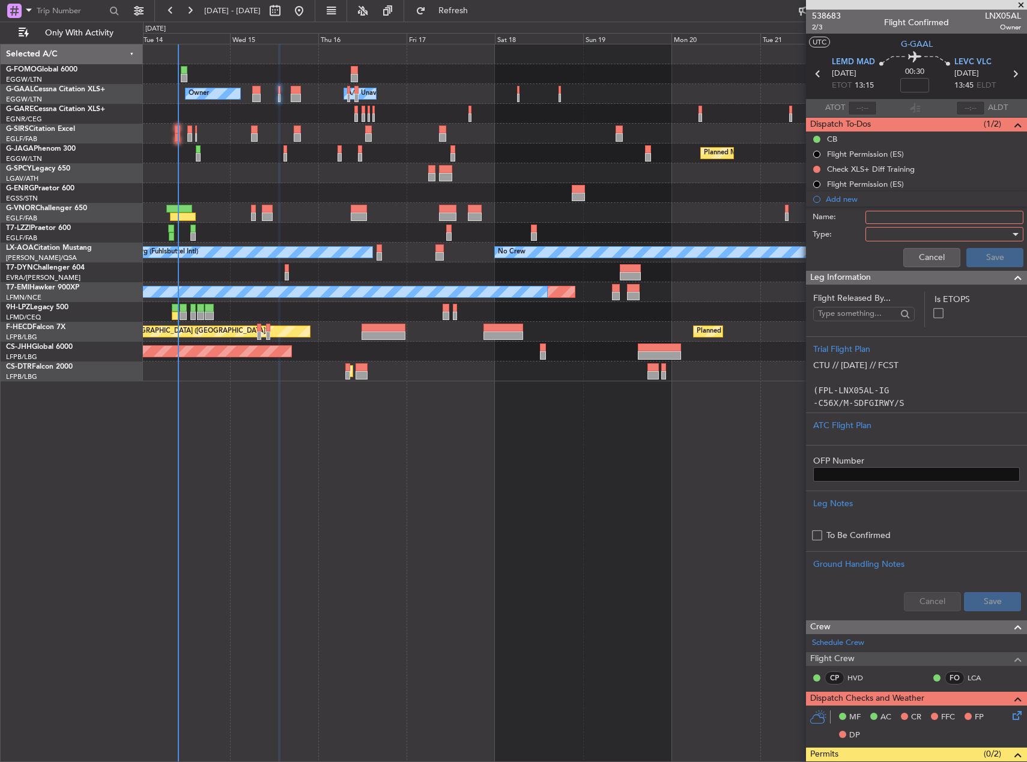
click at [871, 222] on input "Name:" at bounding box center [945, 217] width 158 height 13
type input "LEMD FUEL VIA WFS"
click at [950, 234] on div at bounding box center [941, 234] width 140 height 18
click at [932, 254] on span "Generic" at bounding box center [939, 259] width 141 height 18
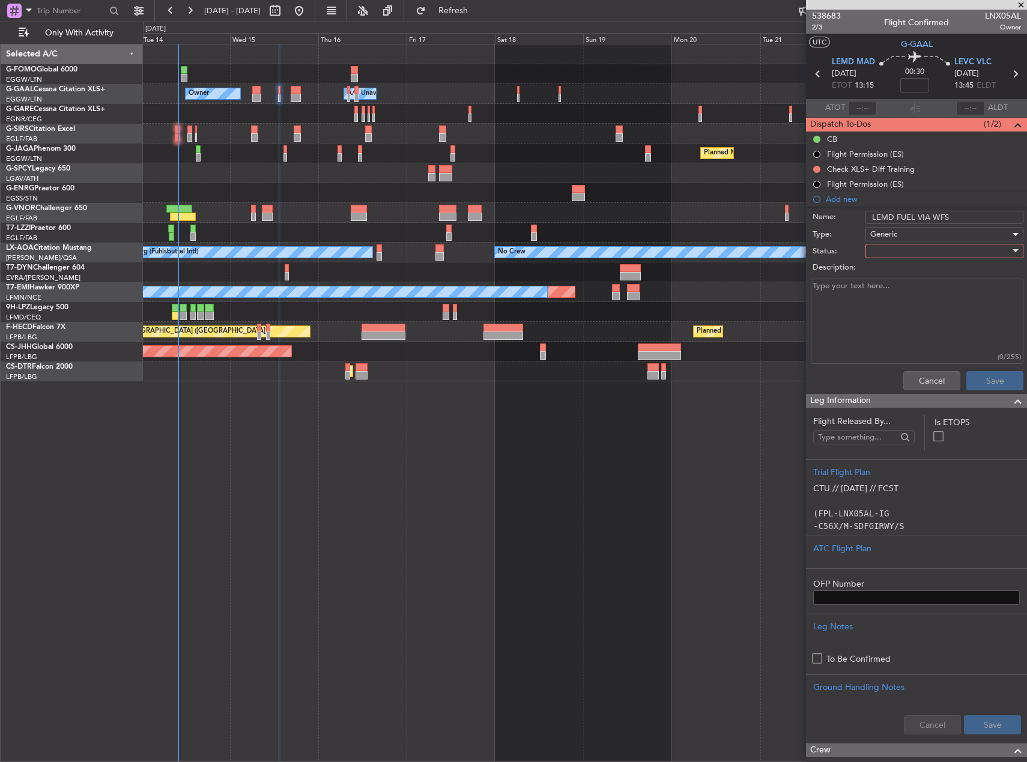
click at [925, 254] on div at bounding box center [941, 251] width 140 height 18
click at [916, 305] on span "Completed" at bounding box center [939, 311] width 141 height 18
click at [983, 381] on button "Save" at bounding box center [995, 380] width 57 height 19
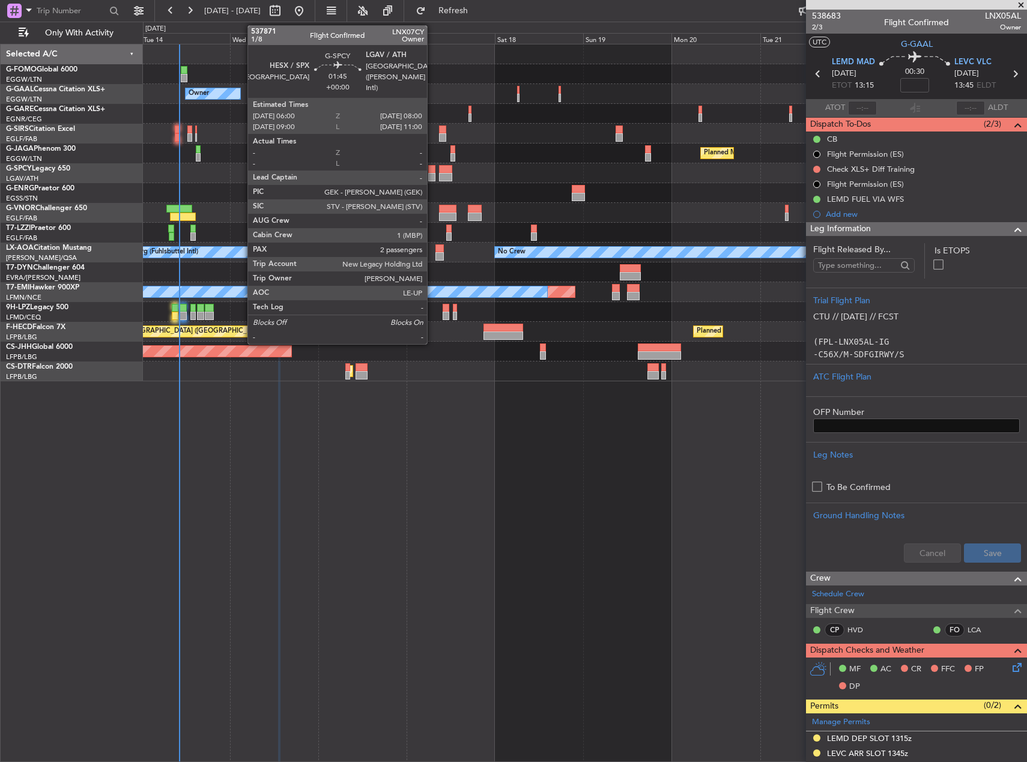
click at [433, 175] on div at bounding box center [432, 177] width 8 height 8
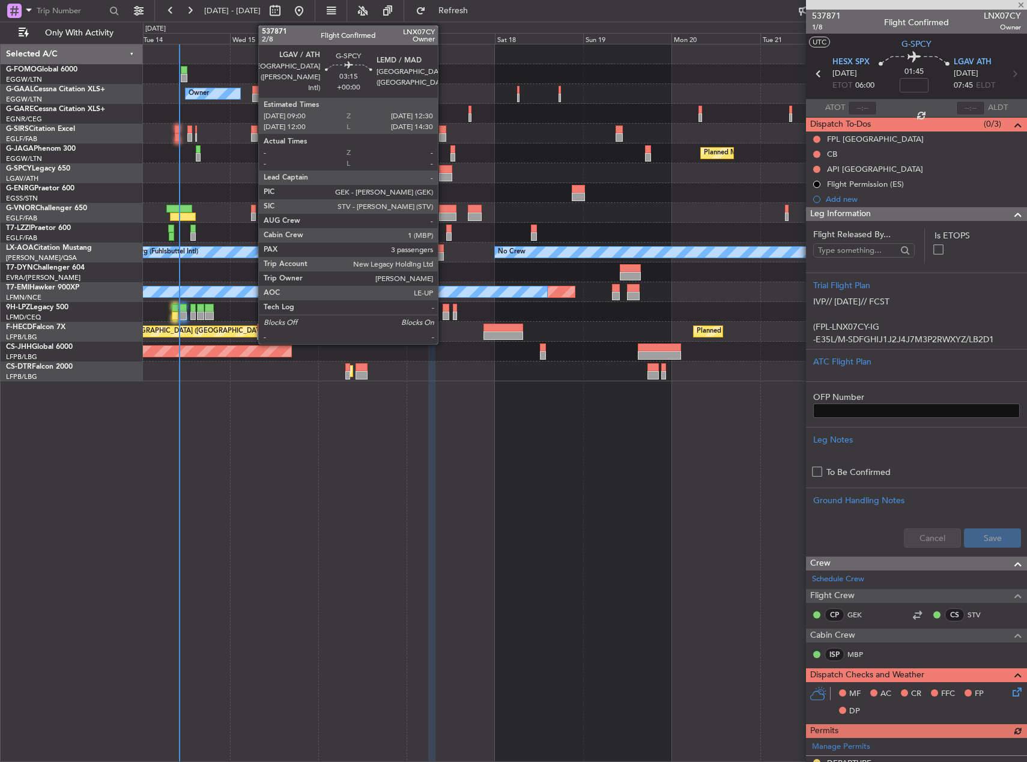
click at [443, 175] on div at bounding box center [445, 177] width 13 height 8
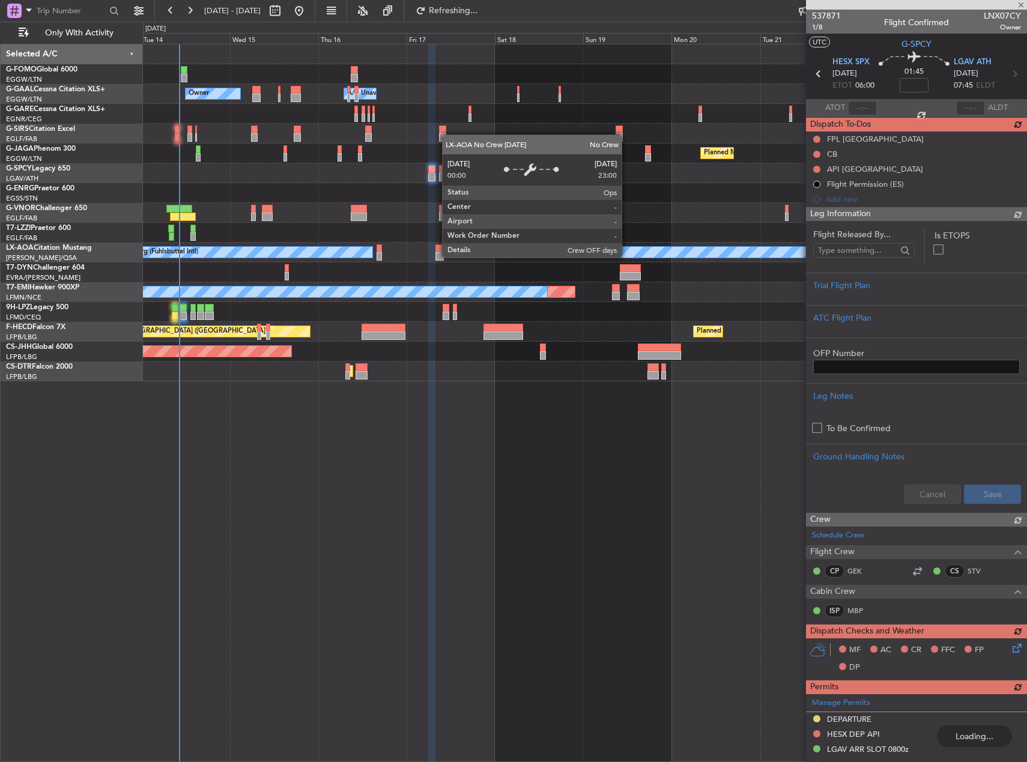
type input "3"
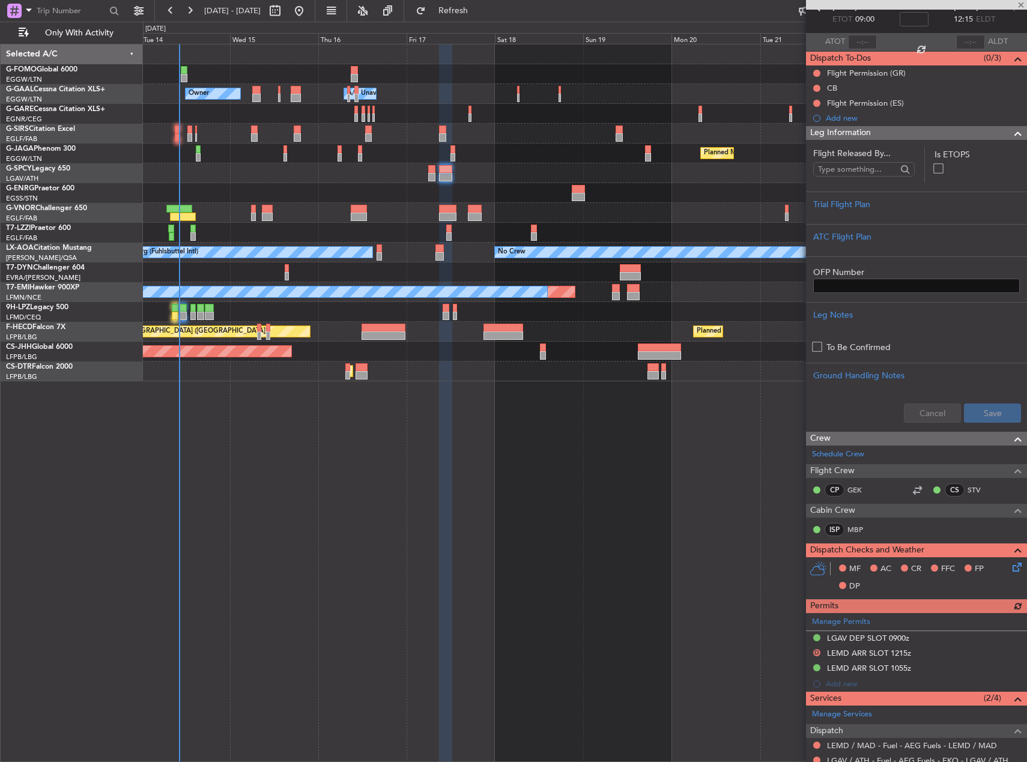
scroll to position [60, 0]
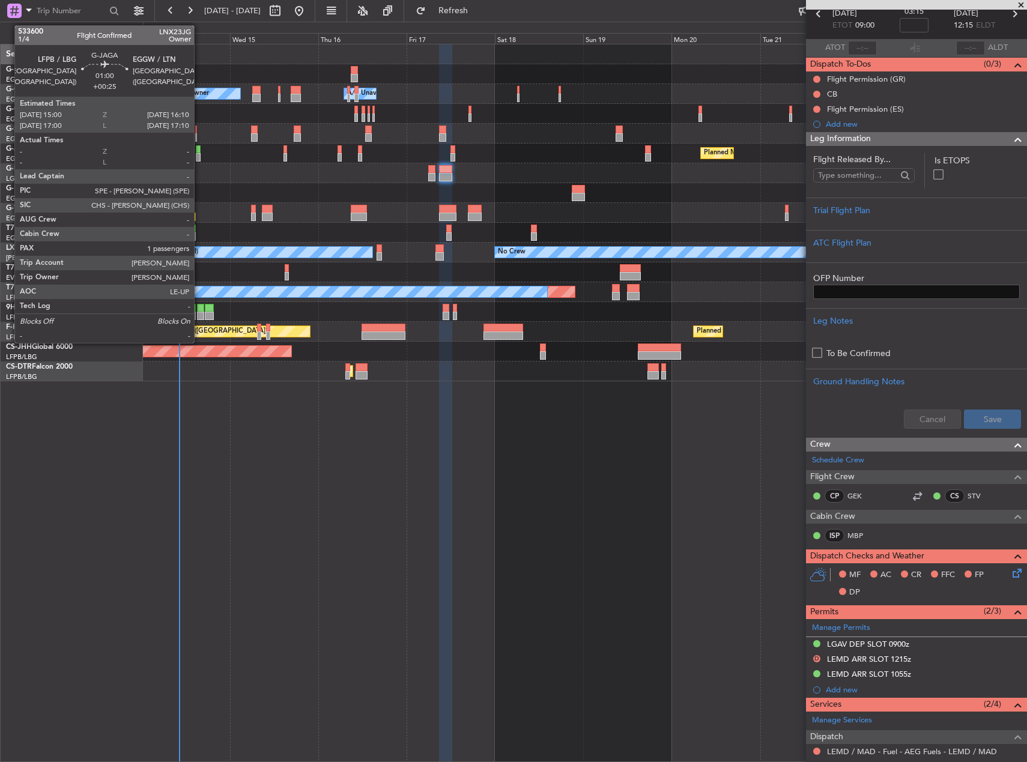
click at [199, 148] on div at bounding box center [198, 149] width 5 height 8
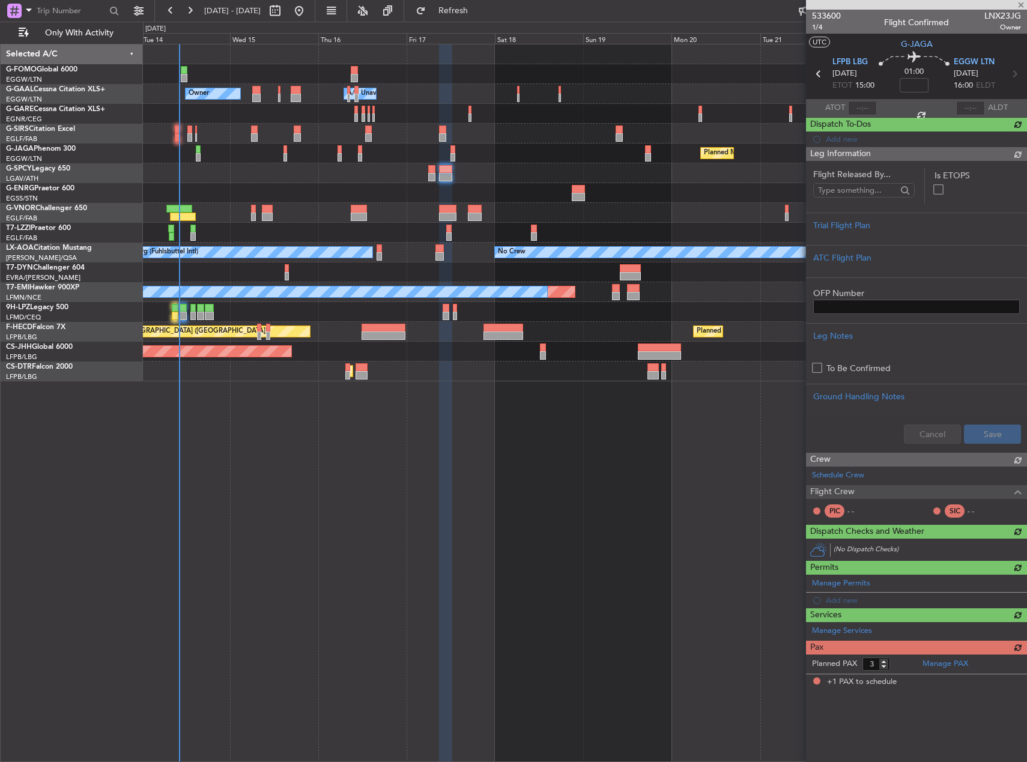
type input "+00:25"
type input "1"
